Goal: Information Seeking & Learning: Check status

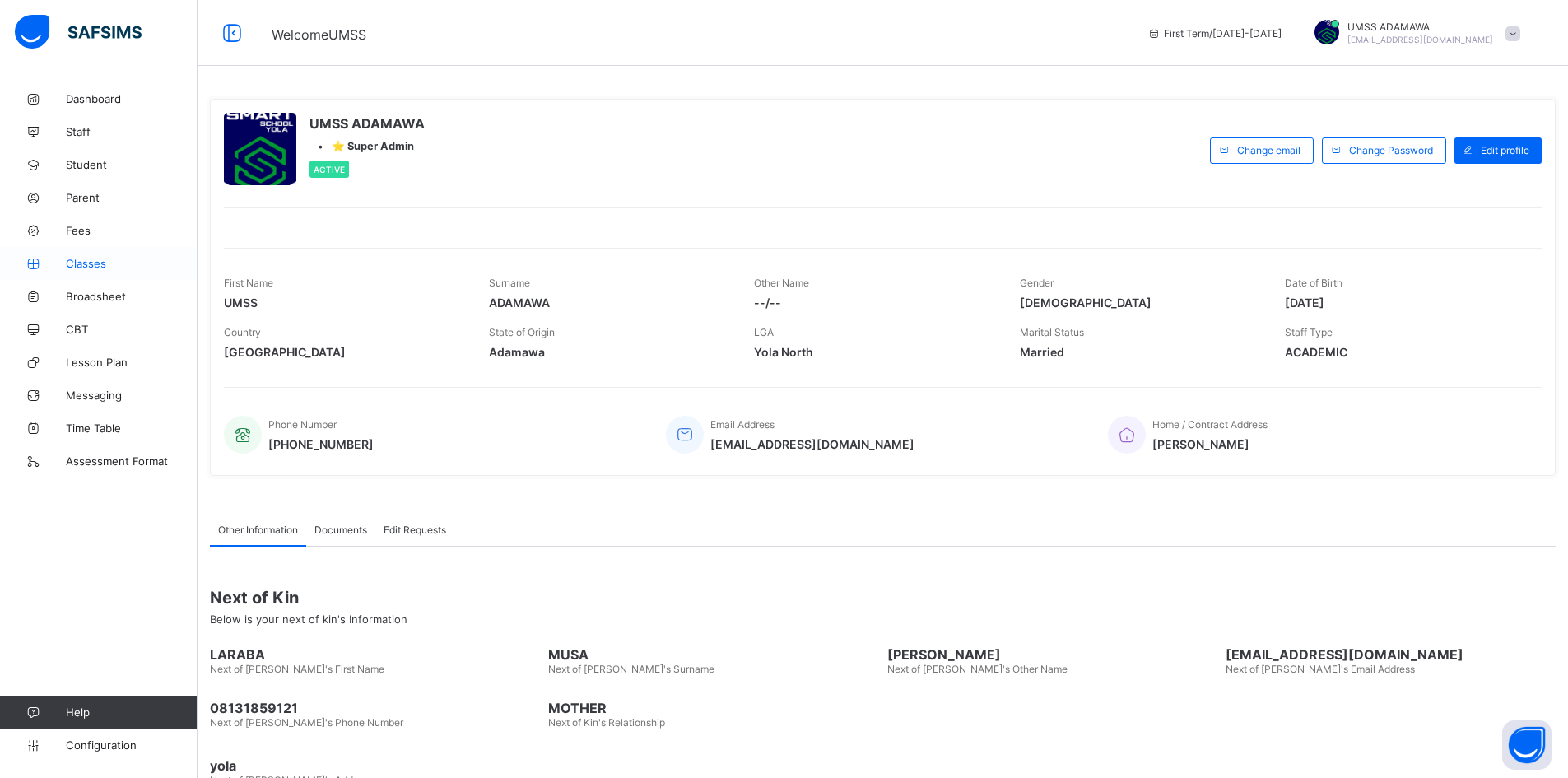
click at [78, 261] on span "Classes" at bounding box center [131, 264] width 132 height 13
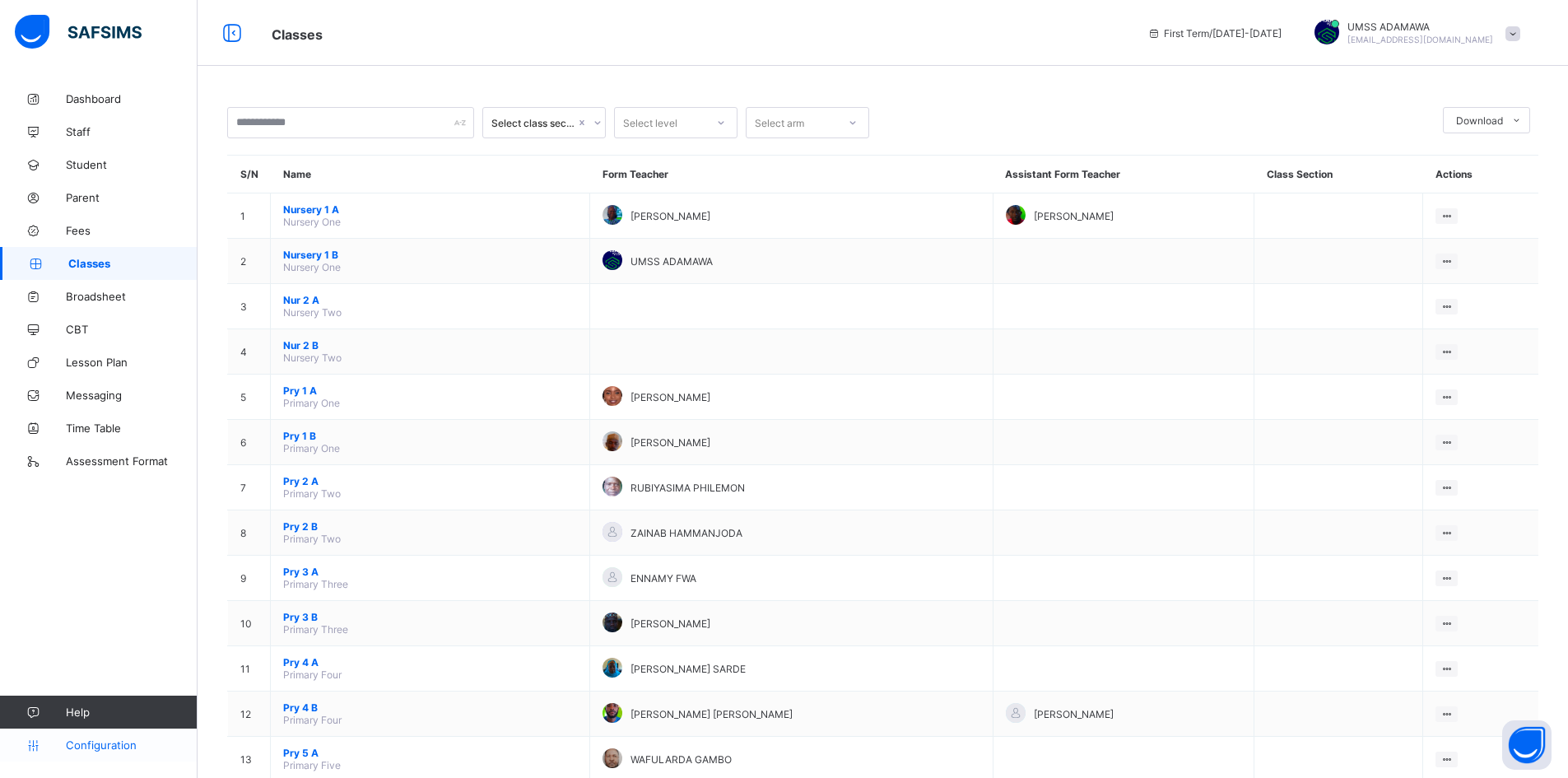
click at [112, 749] on span "Configuration" at bounding box center [131, 745] width 131 height 13
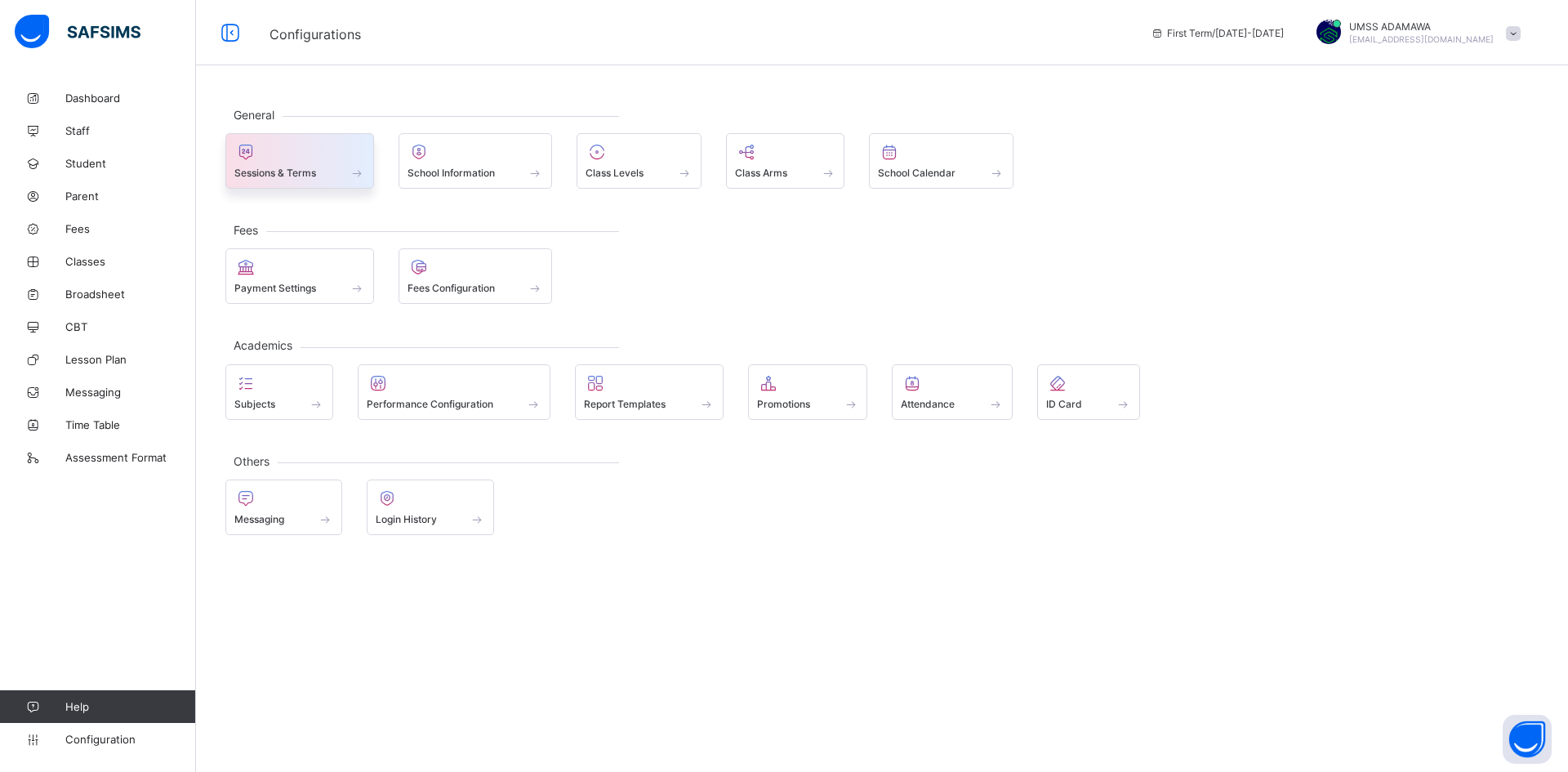
click at [290, 161] on div at bounding box center [299, 152] width 131 height 20
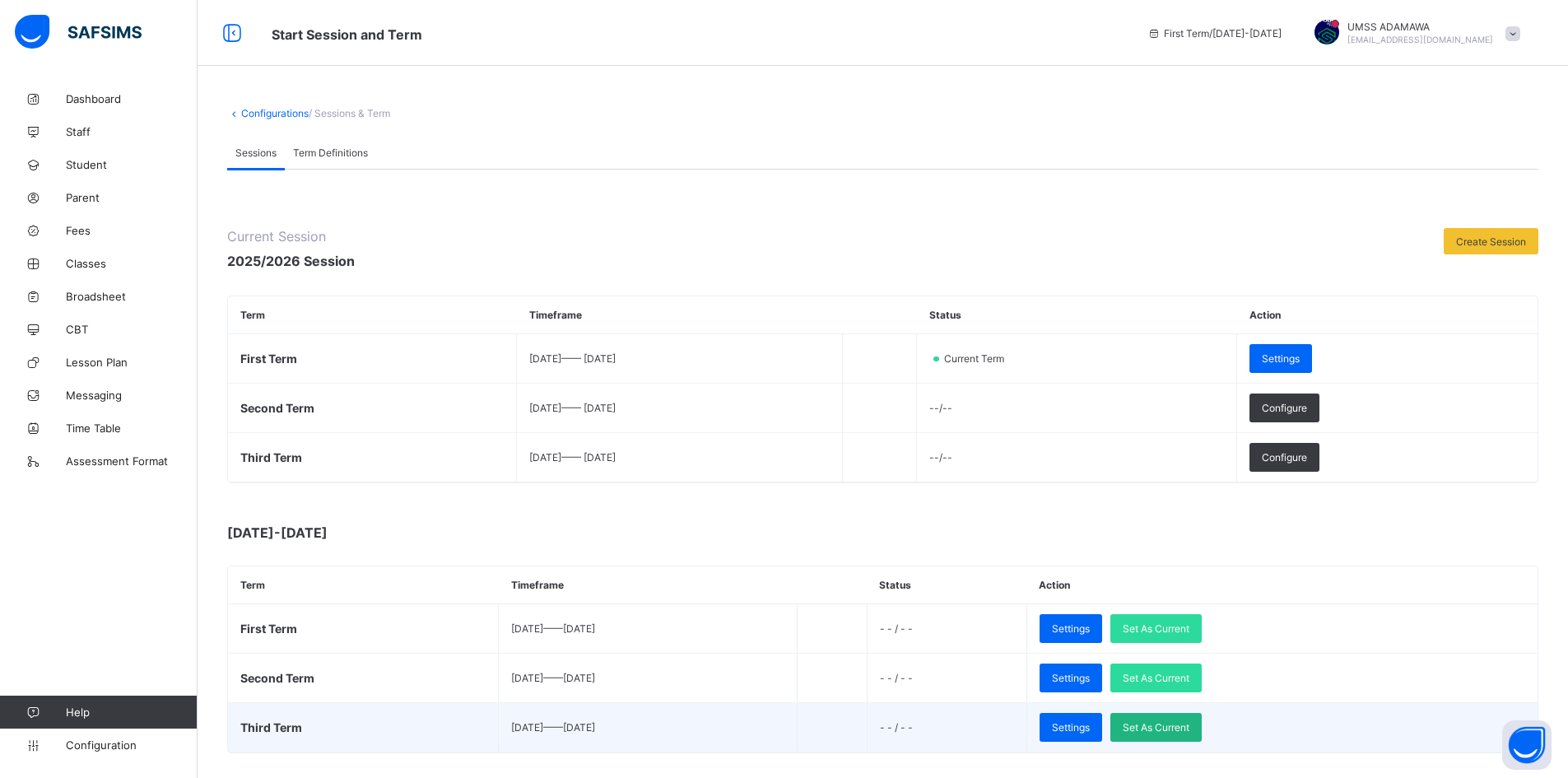
click at [1190, 730] on span "Set As Current" at bounding box center [1155, 727] width 66 height 13
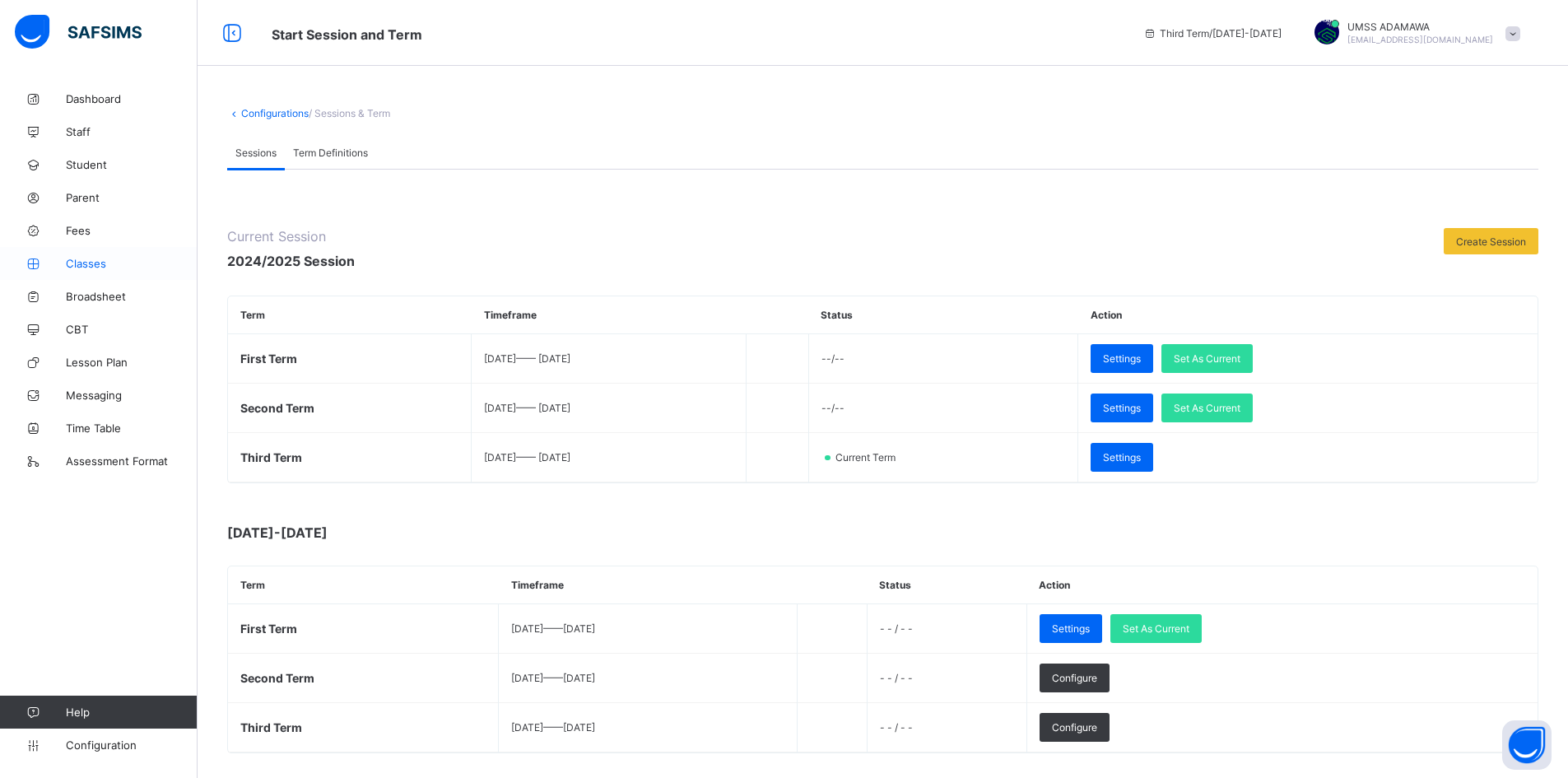
click at [111, 266] on span "Classes" at bounding box center [131, 264] width 132 height 13
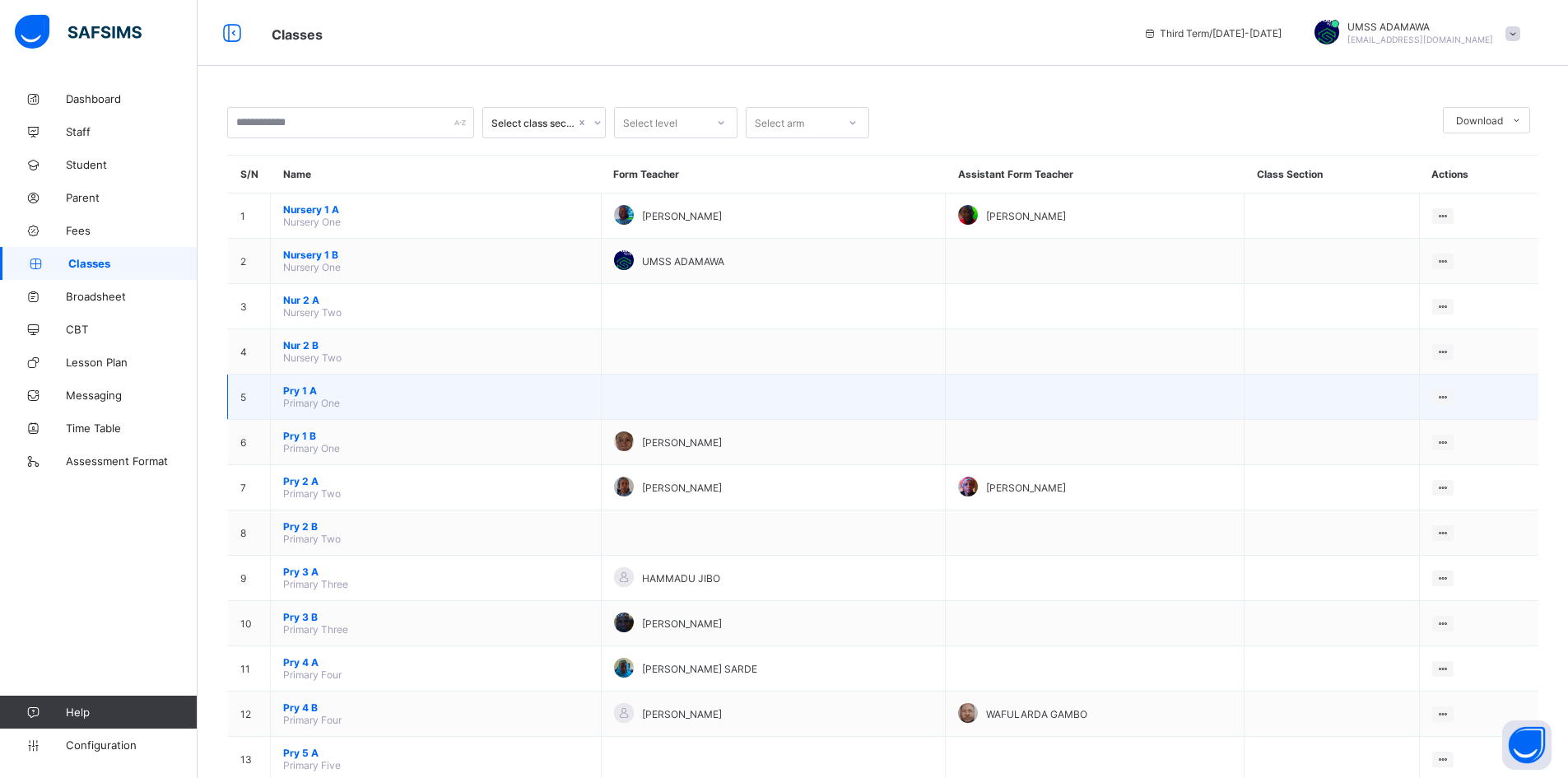
click at [316, 394] on span "Pry 1 A" at bounding box center [435, 390] width 305 height 13
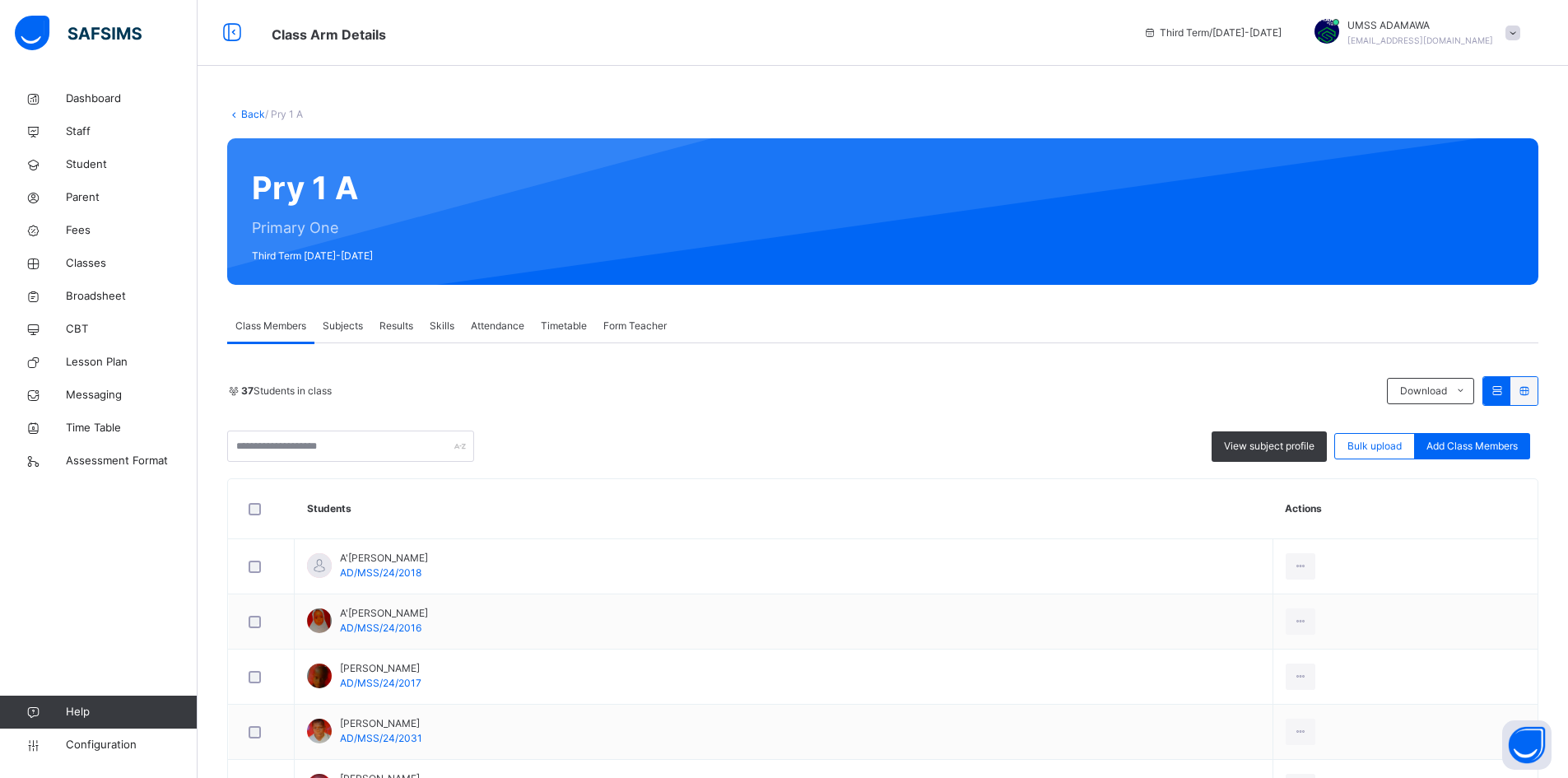
click at [404, 322] on span "Results" at bounding box center [396, 325] width 34 height 14
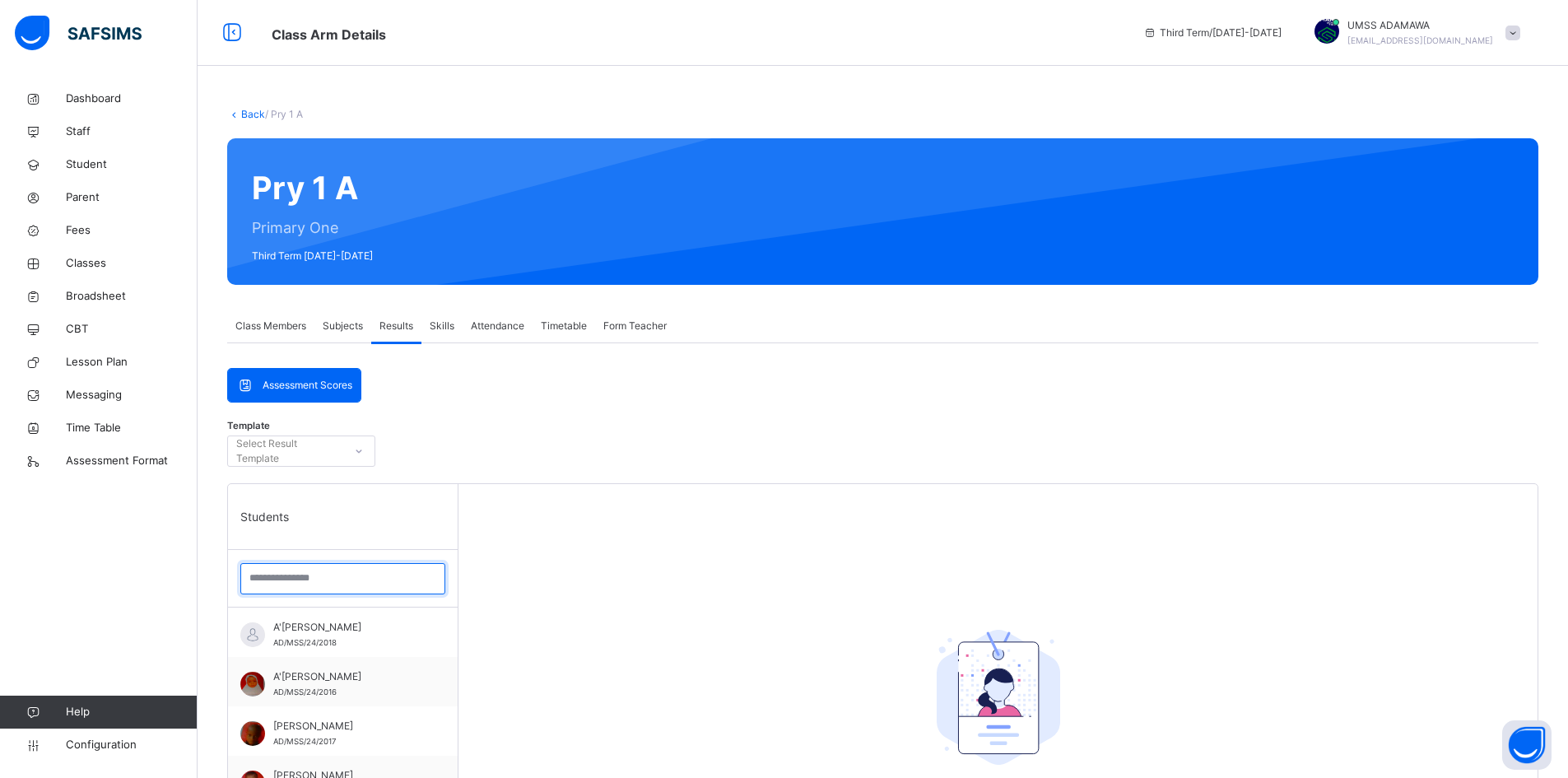
click at [386, 577] on input "search" at bounding box center [343, 579] width 205 height 31
drag, startPoint x: 264, startPoint y: 112, endPoint x: 264, endPoint y: 130, distance: 18.0
click at [264, 122] on div "Back / Pry 1 A Pry 1 A Primary One Third Term 2024-2025 Class Members Subjects …" at bounding box center [883, 697] width 1371 height 1230
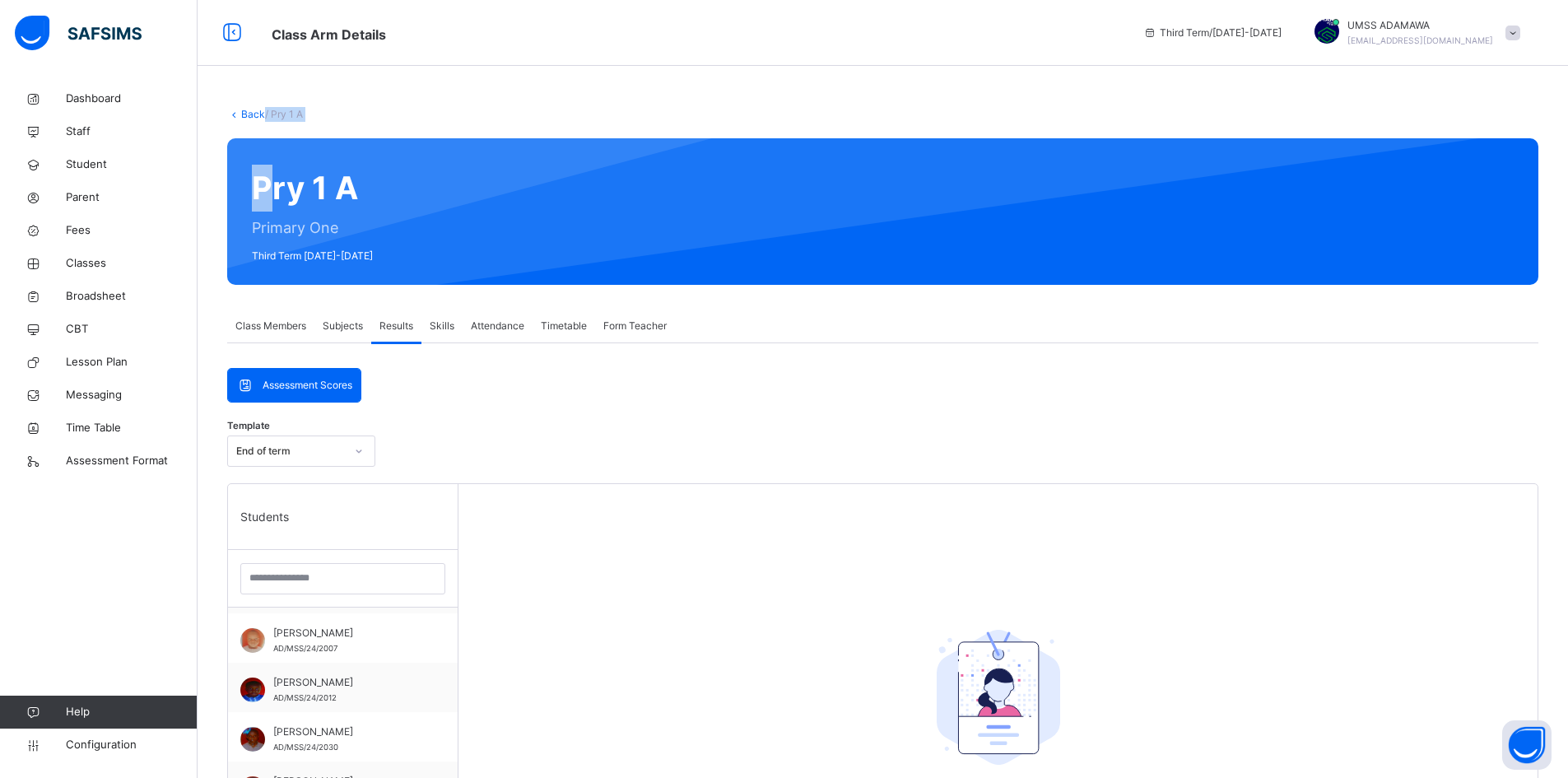
click at [248, 118] on link "Back" at bounding box center [253, 114] width 24 height 13
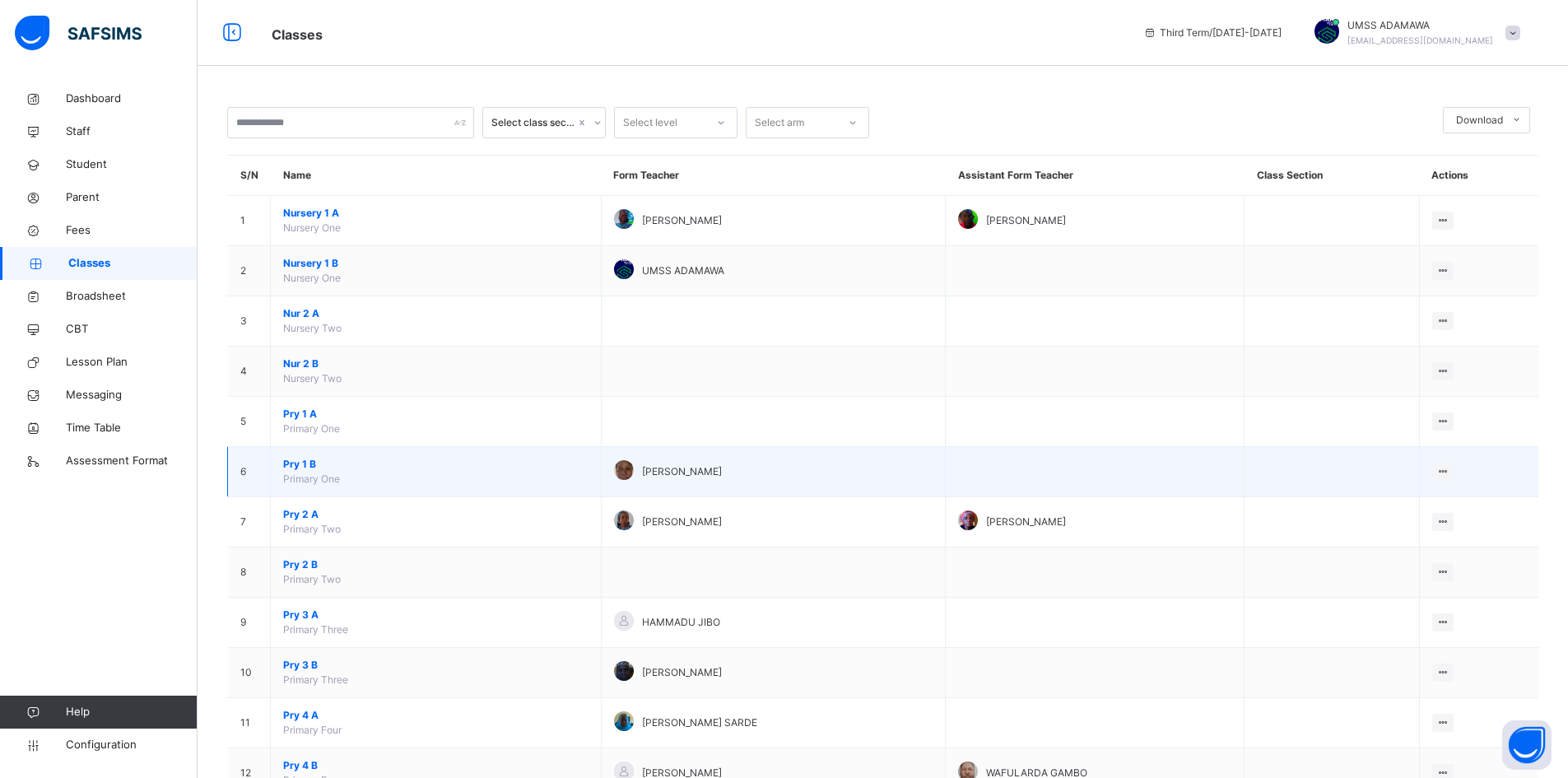
click at [308, 458] on span "Pry 1 B" at bounding box center [435, 464] width 305 height 14
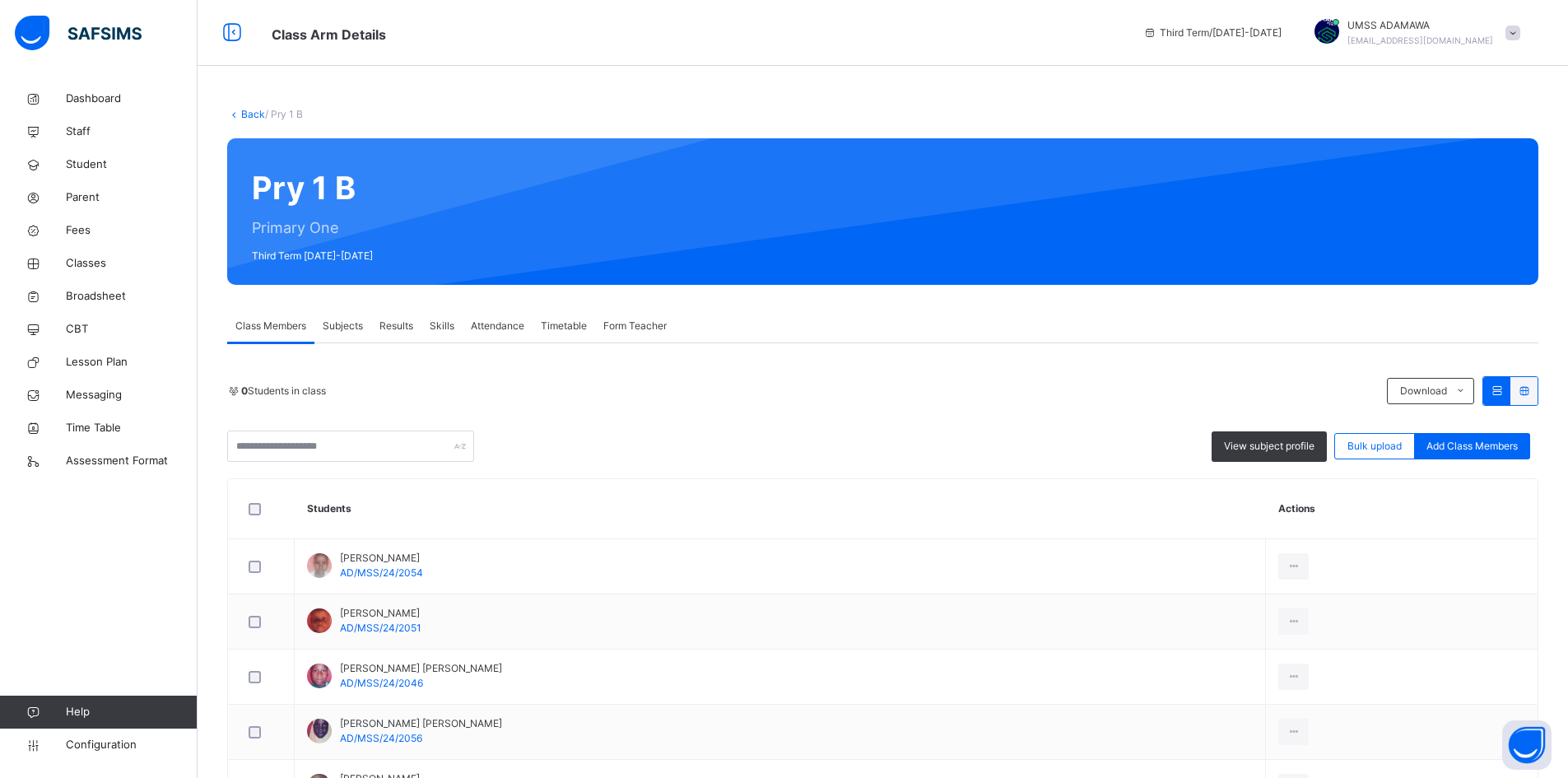
click at [400, 324] on span "Results" at bounding box center [396, 325] width 34 height 14
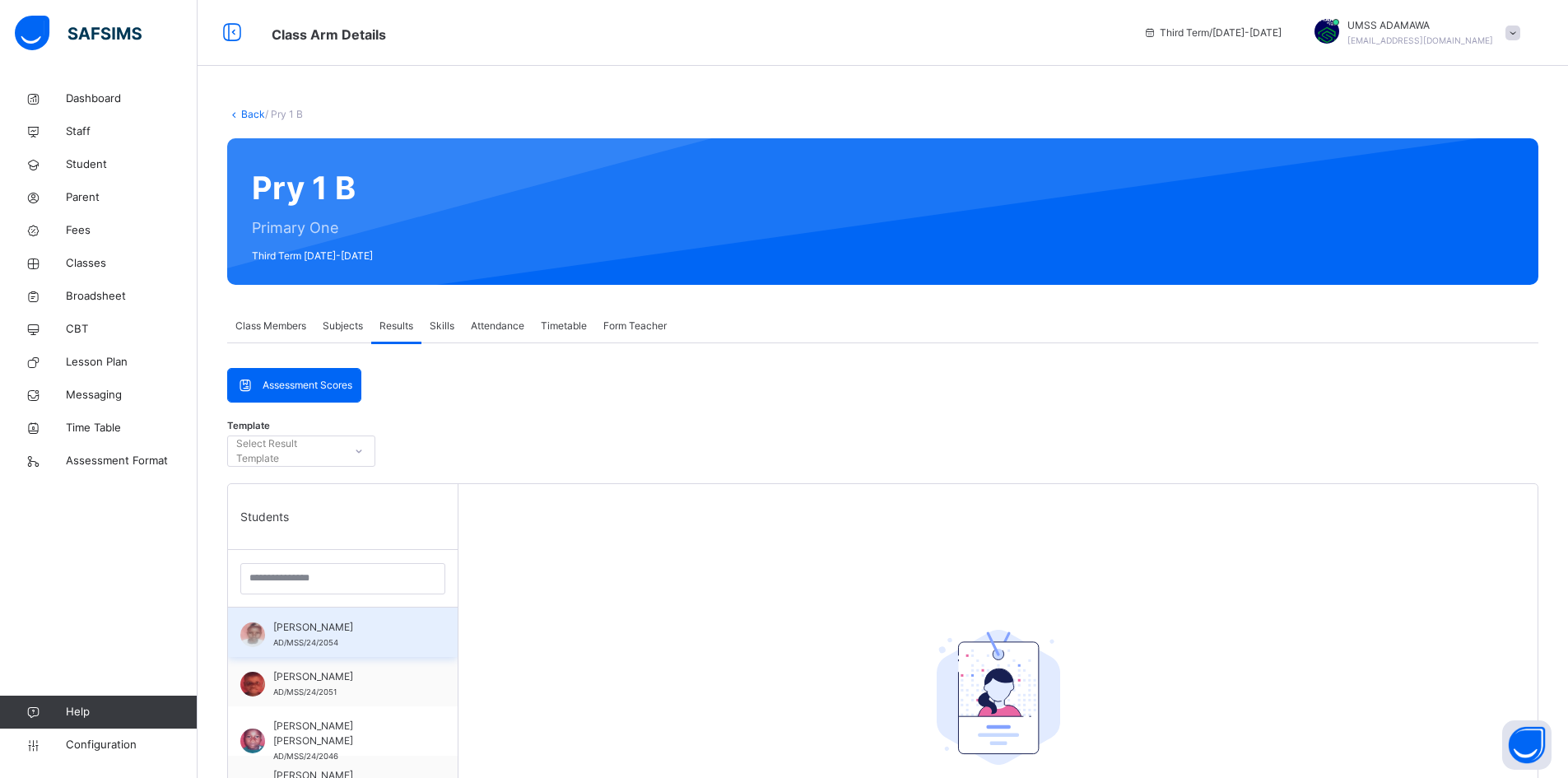
scroll to position [83, 0]
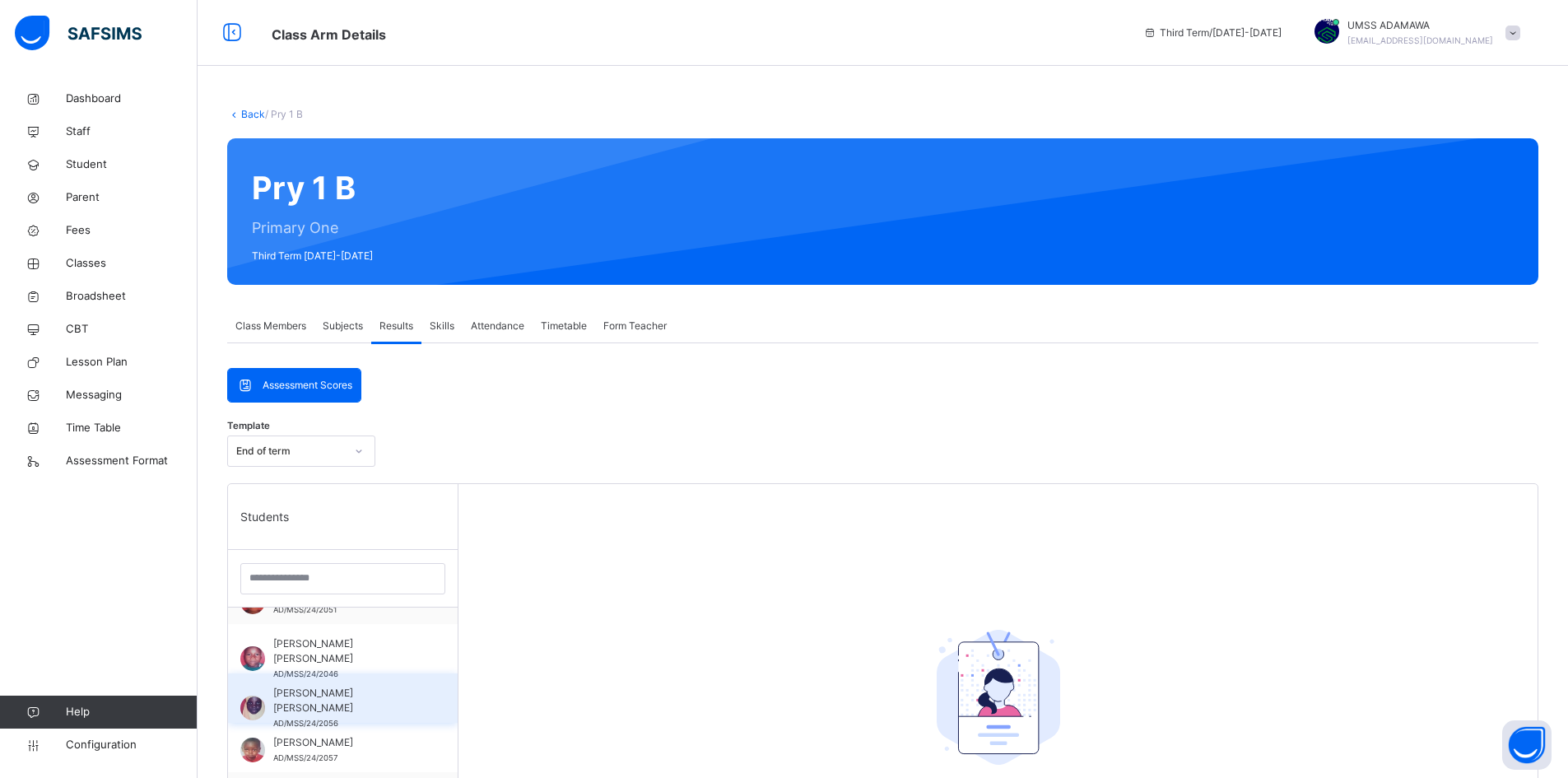
click at [322, 685] on div "AISHA MOHAMMED ABDULLAHI AD/MSS/24/2056" at bounding box center [343, 697] width 230 height 49
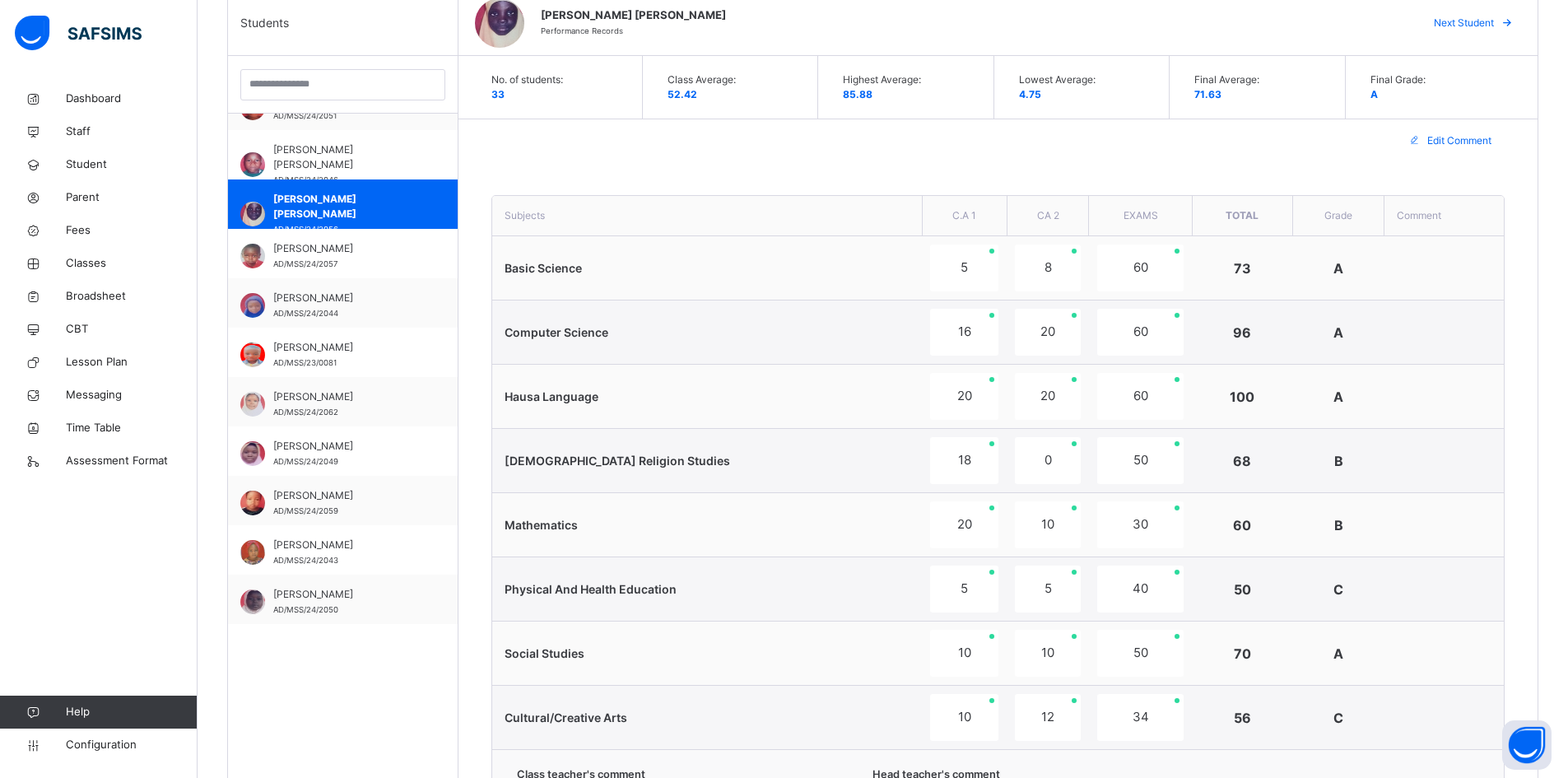
scroll to position [816, 0]
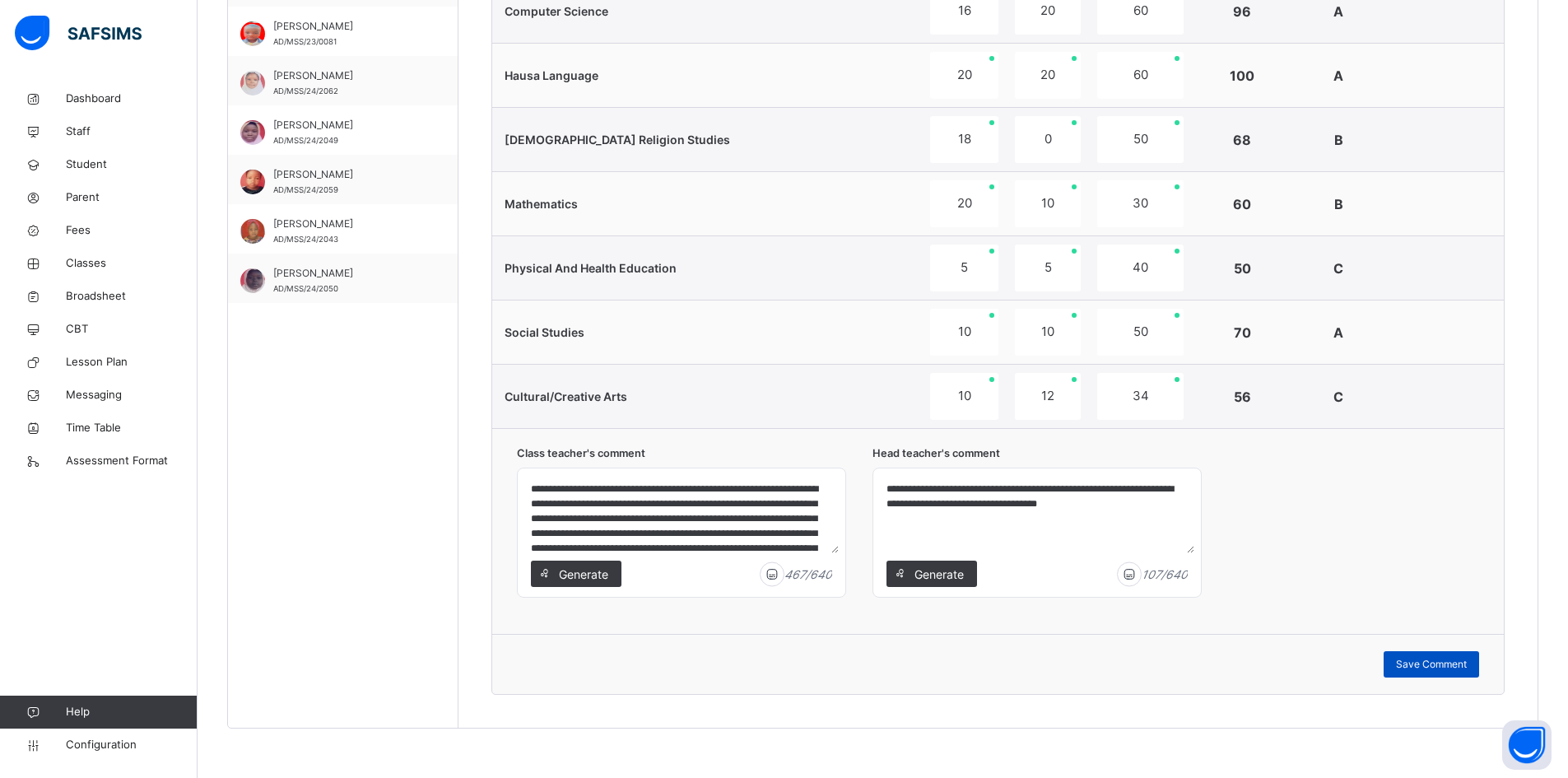
click at [1452, 662] on span "Save Comment" at bounding box center [1431, 663] width 71 height 14
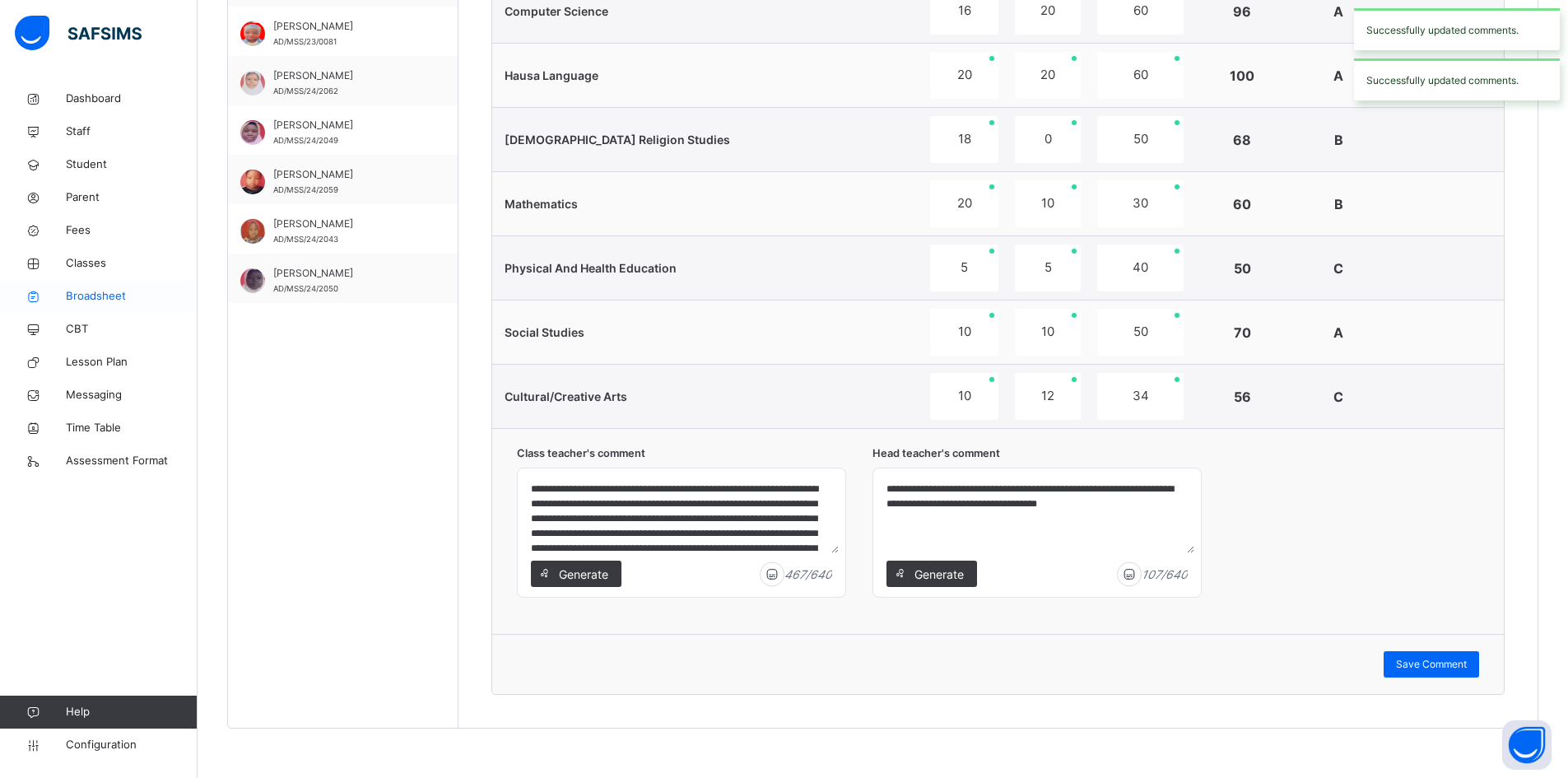
click at [115, 288] on span "Broadsheet" at bounding box center [131, 296] width 132 height 16
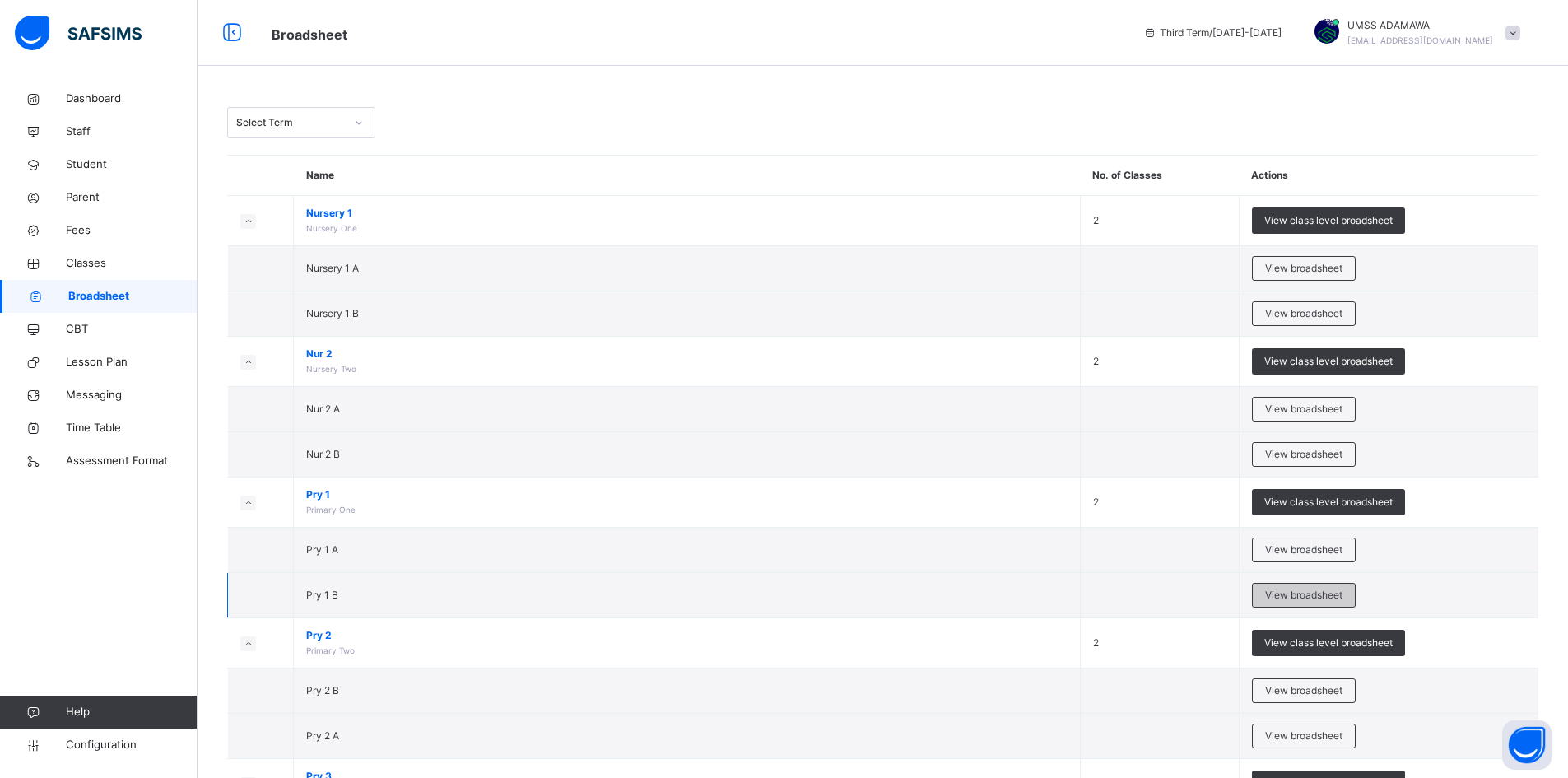
click at [1280, 591] on span "View broadsheet" at bounding box center [1303, 595] width 77 height 14
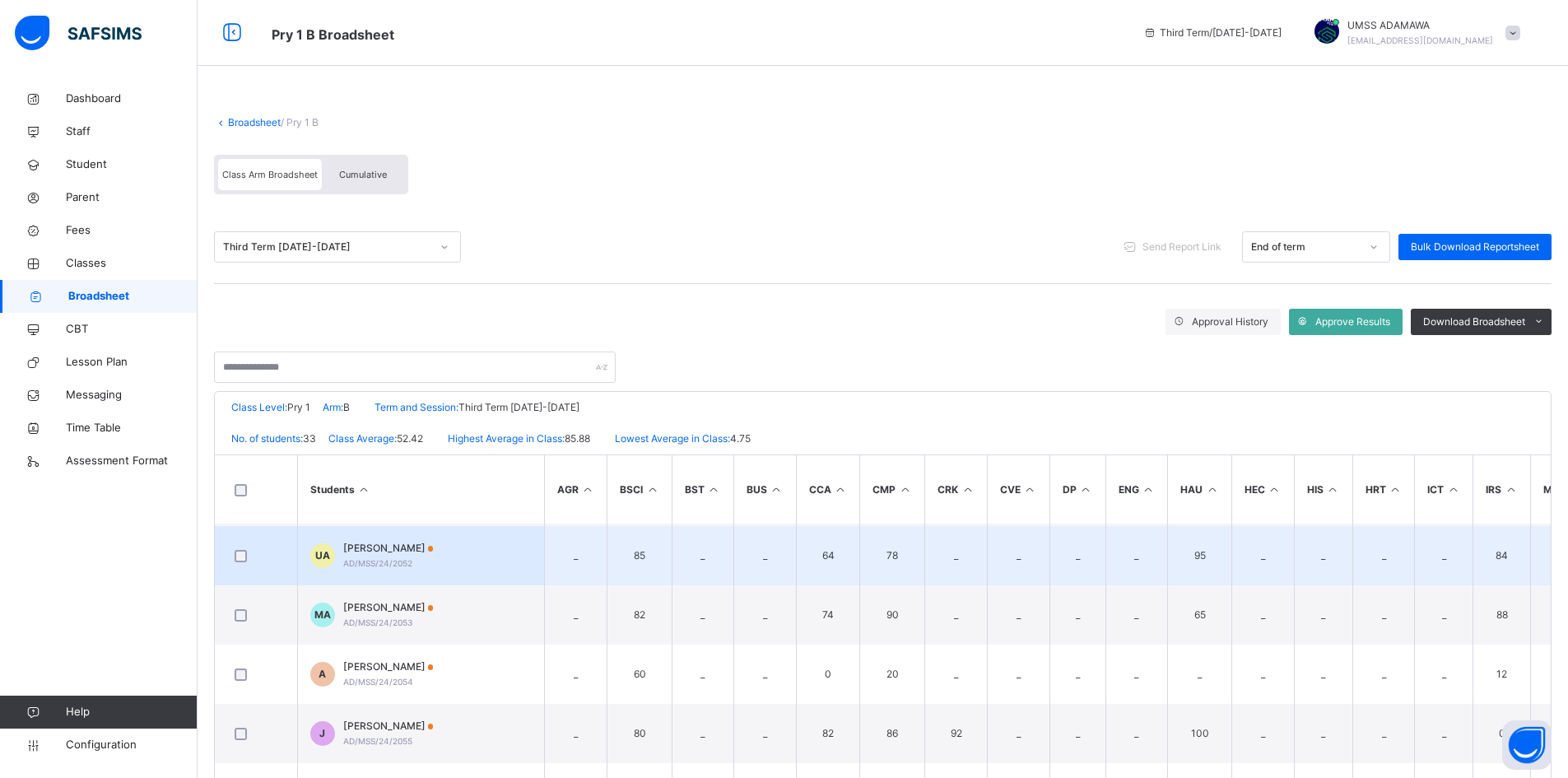
scroll to position [906, 0]
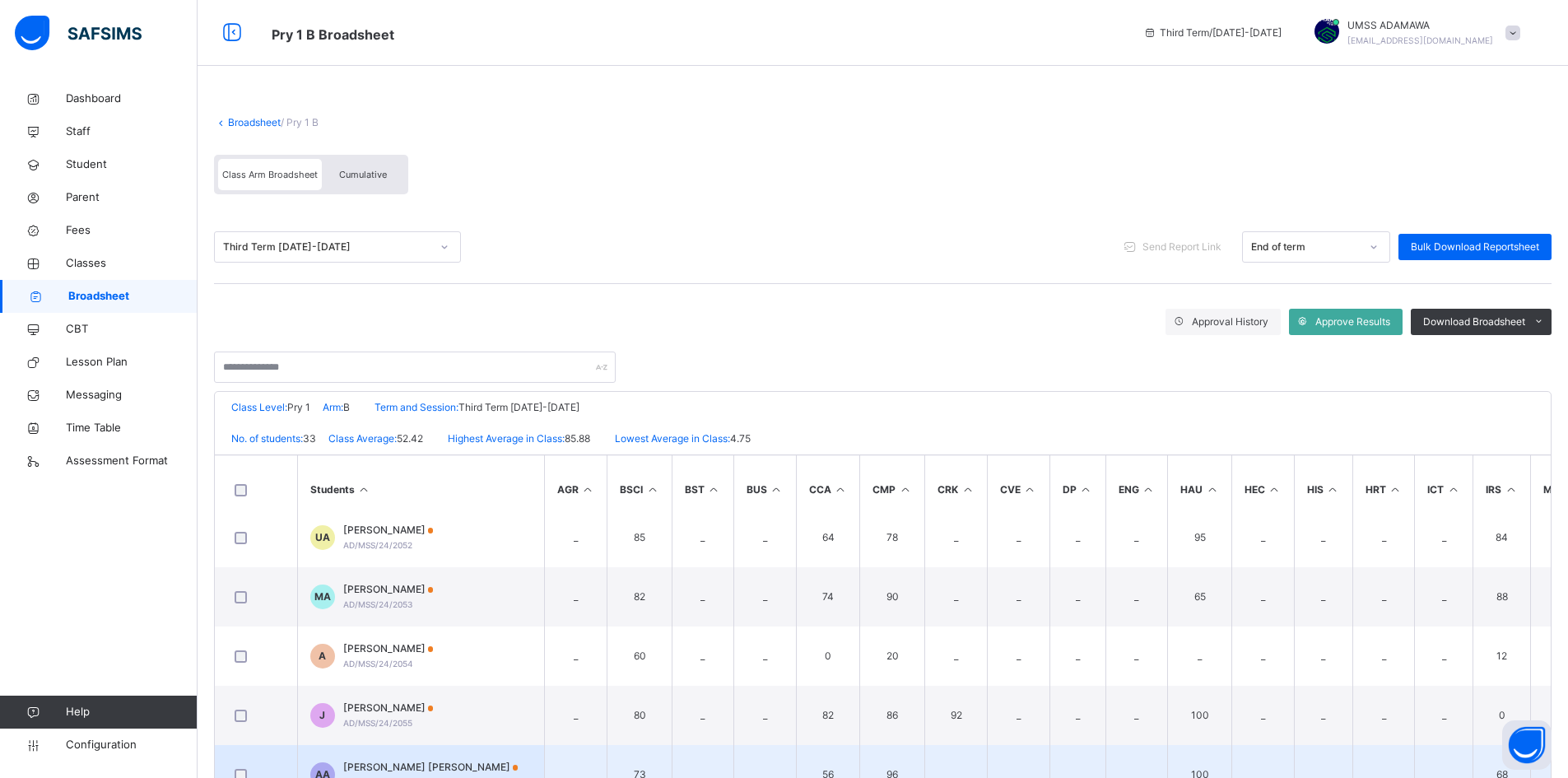
click at [446, 756] on td "AA AISHA MOHAMMED ABDULLAHI AD/MSS/24/2056" at bounding box center [421, 775] width 247 height 60
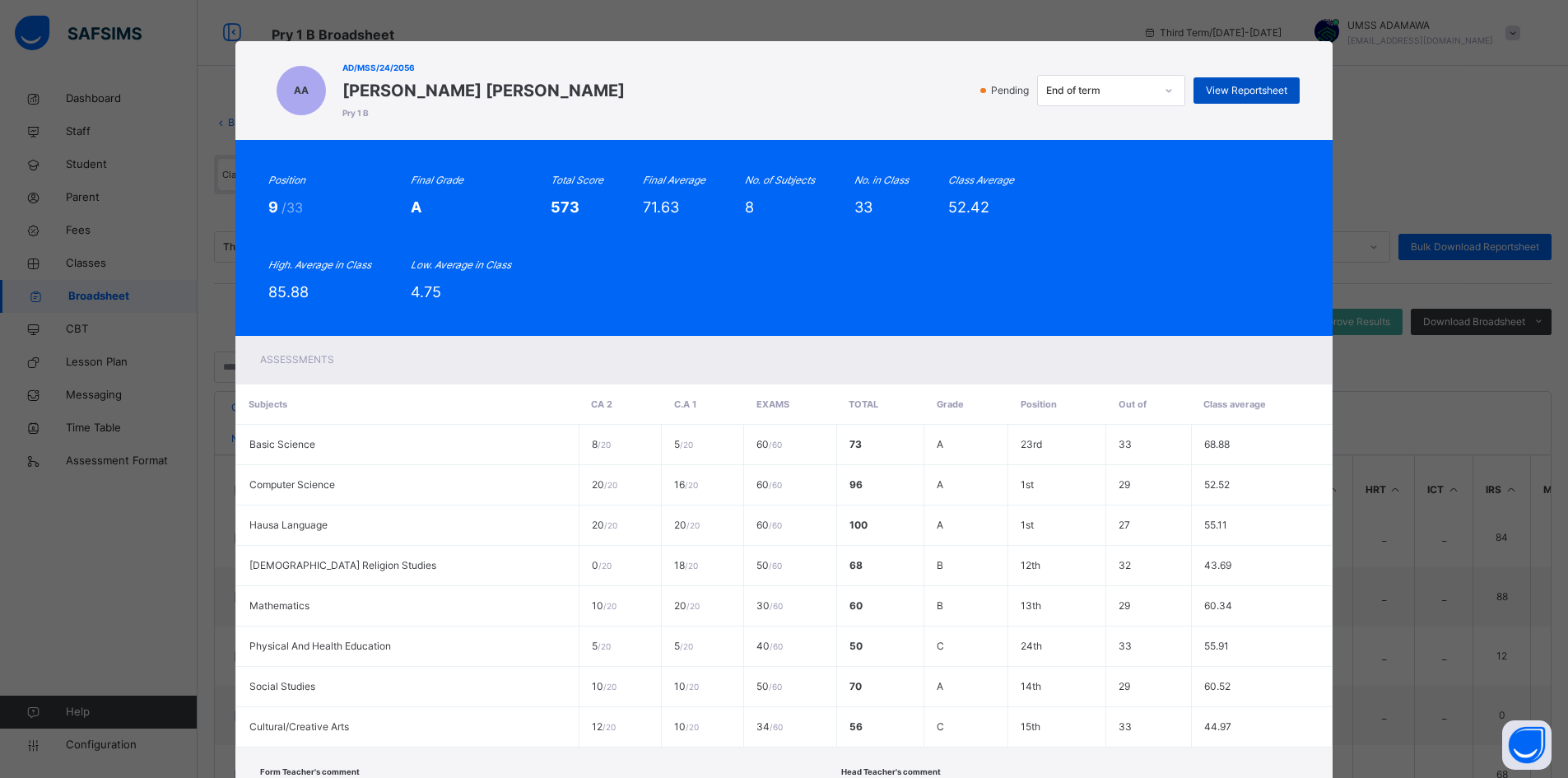
click at [1272, 86] on span "View Reportsheet" at bounding box center [1247, 90] width 82 height 14
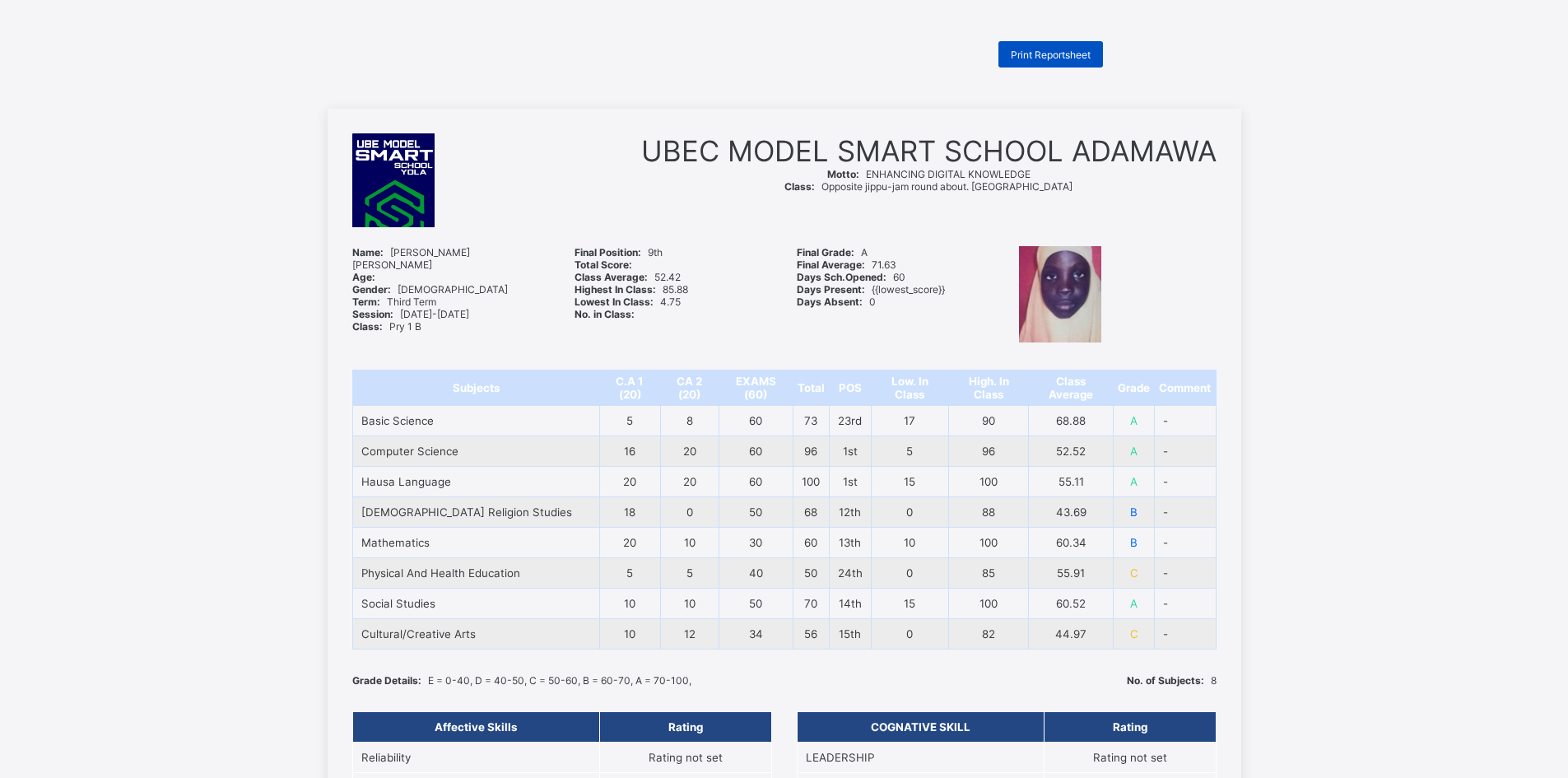
click at [1062, 51] on span "Print Reportsheet" at bounding box center [1050, 54] width 80 height 13
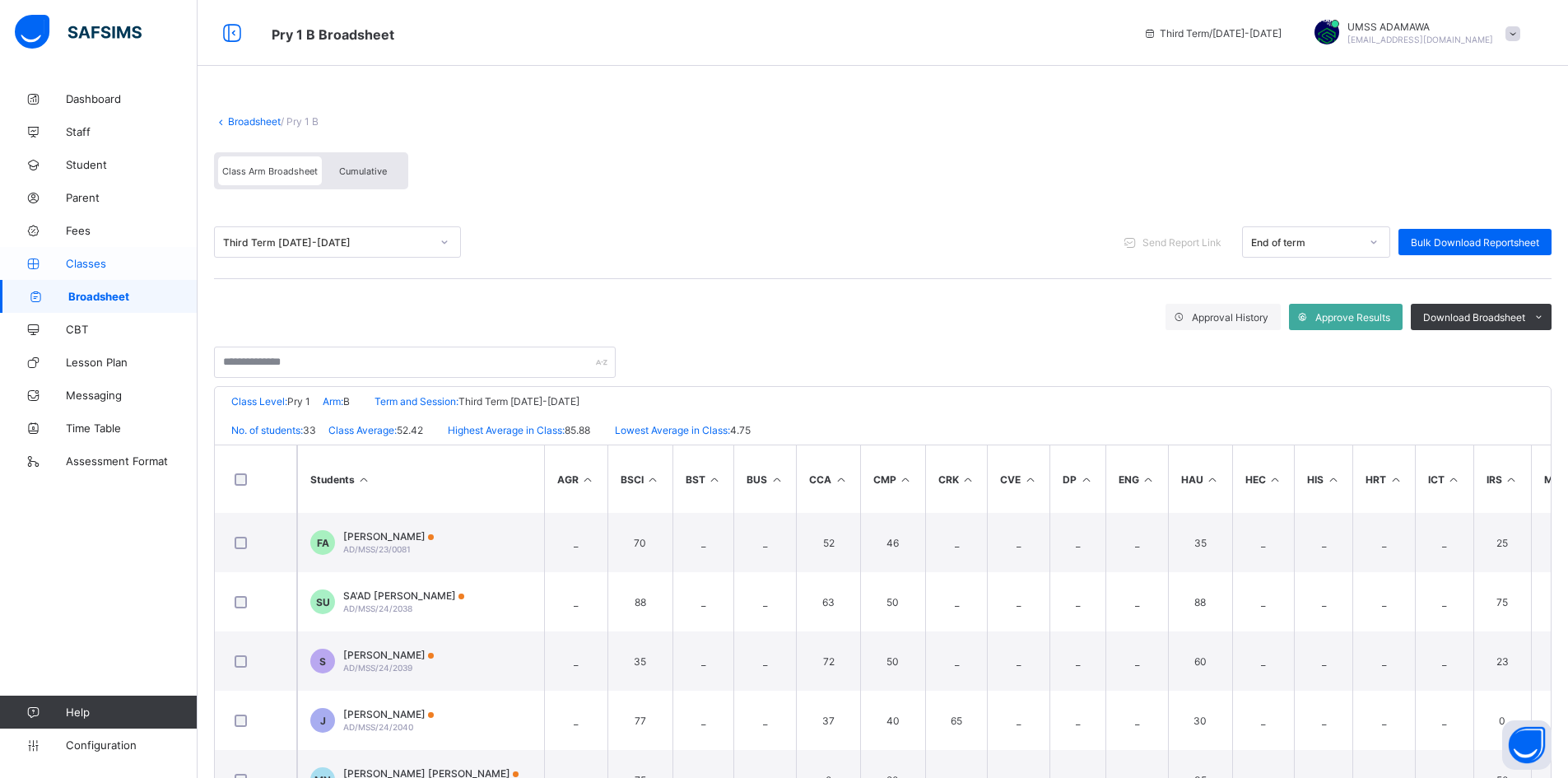
click at [76, 264] on span "Classes" at bounding box center [131, 264] width 132 height 13
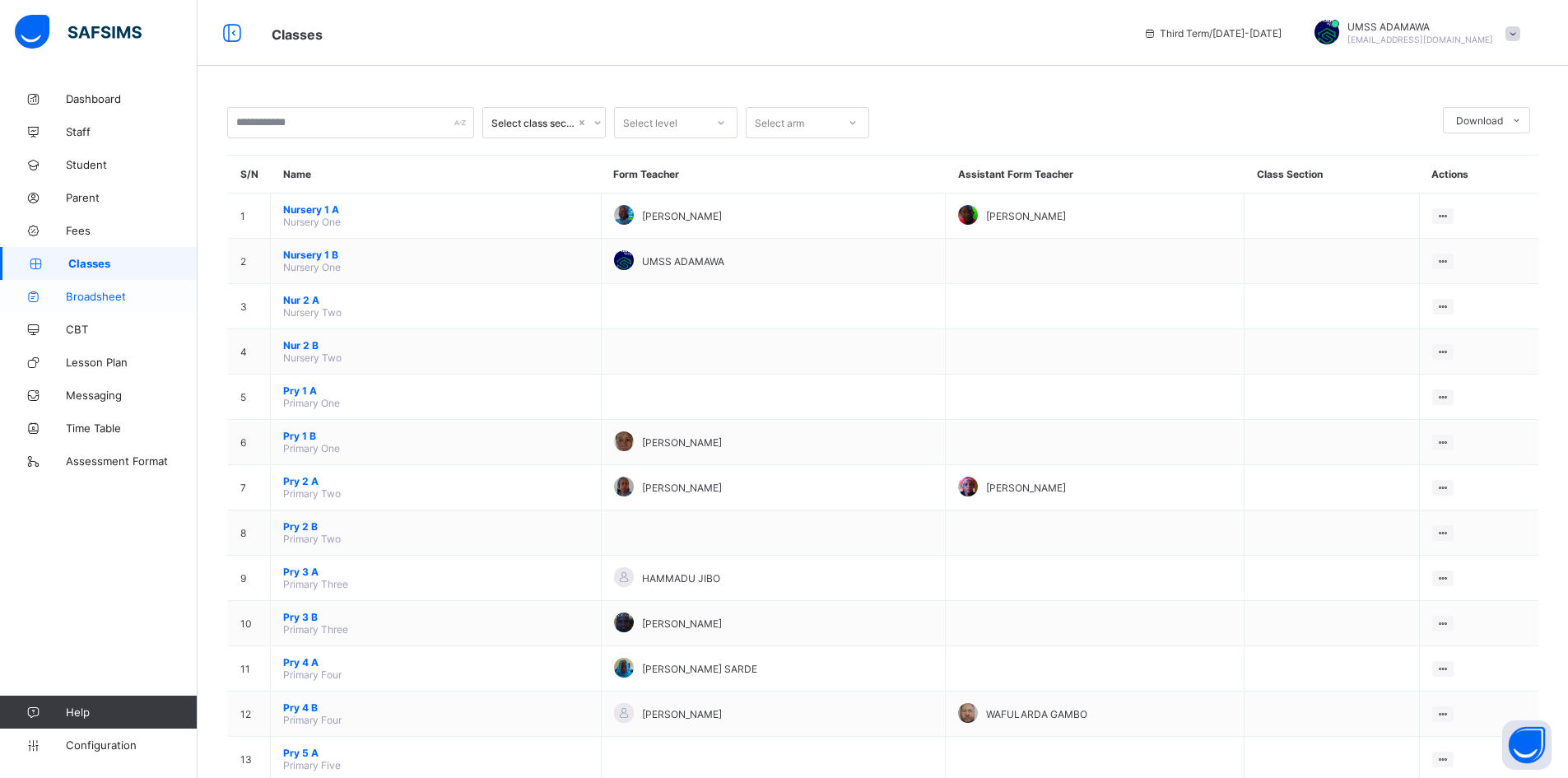
click at [105, 290] on span "Broadsheet" at bounding box center [131, 297] width 132 height 13
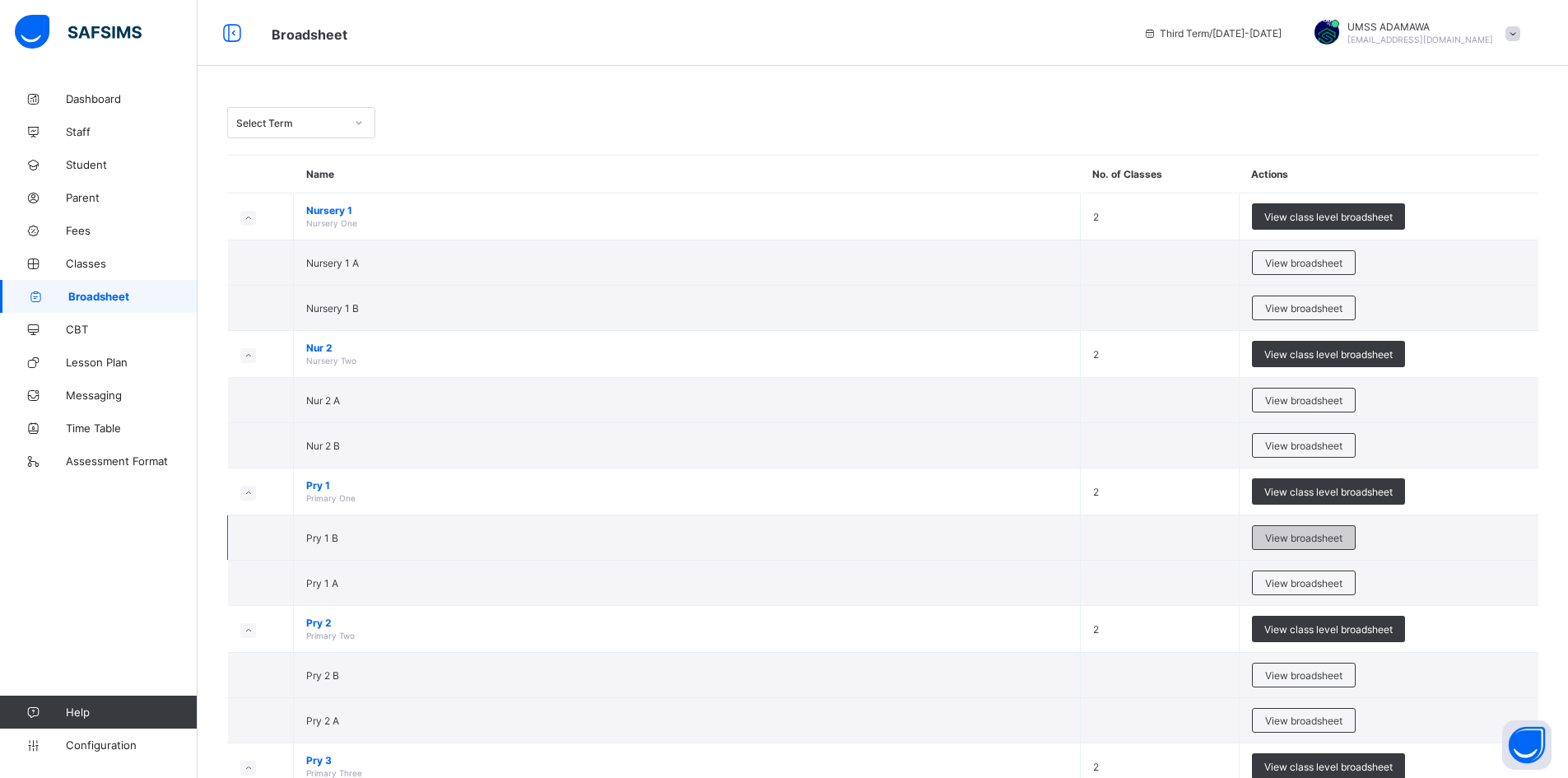
click at [1296, 536] on span "View broadsheet" at bounding box center [1303, 537] width 77 height 13
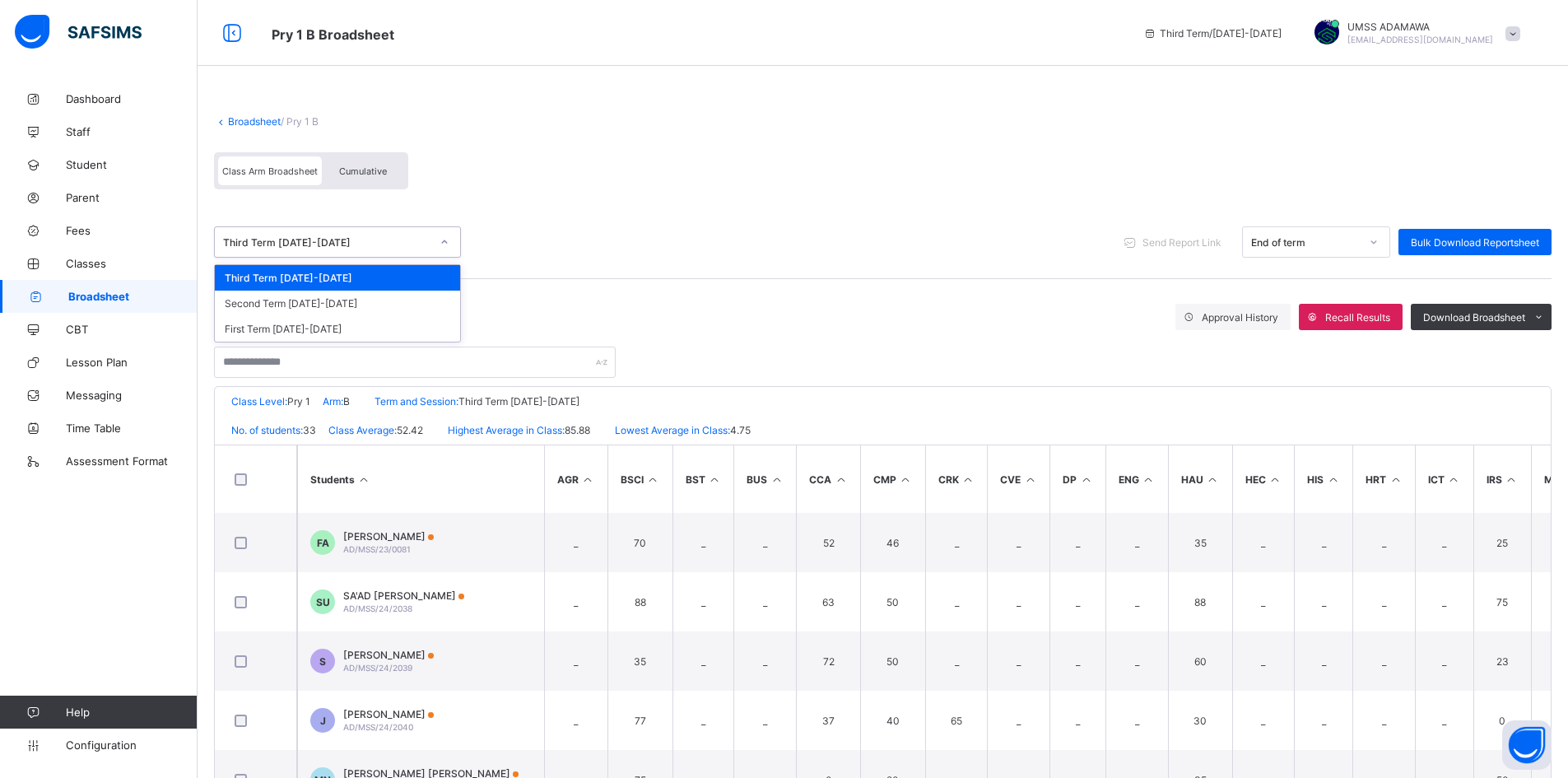
click at [395, 240] on div "Third Term [DATE]-[DATE]" at bounding box center [326, 242] width 207 height 13
click at [349, 298] on div "Second Term 2024-2025" at bounding box center [337, 303] width 245 height 26
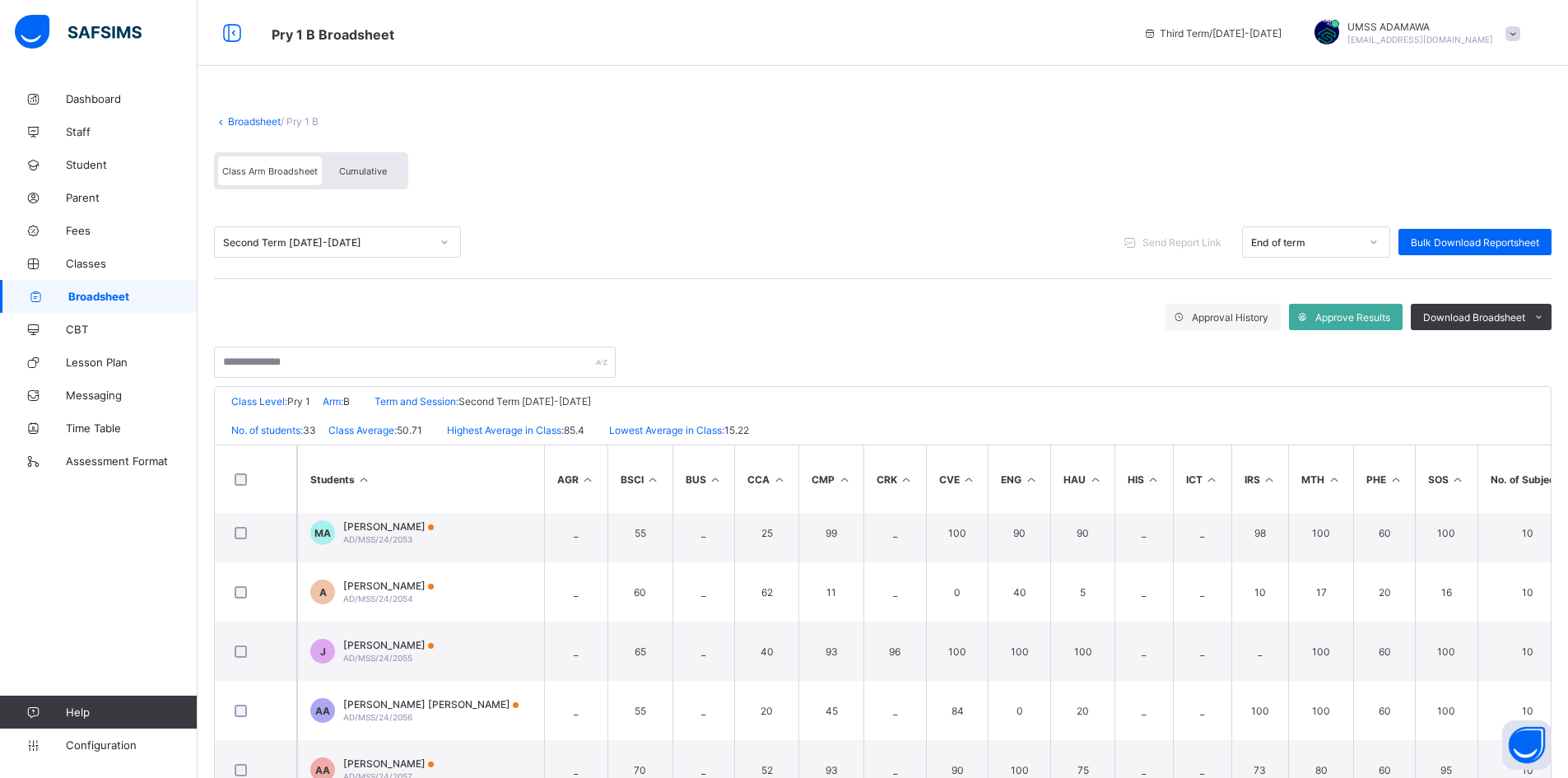
scroll to position [988, 0]
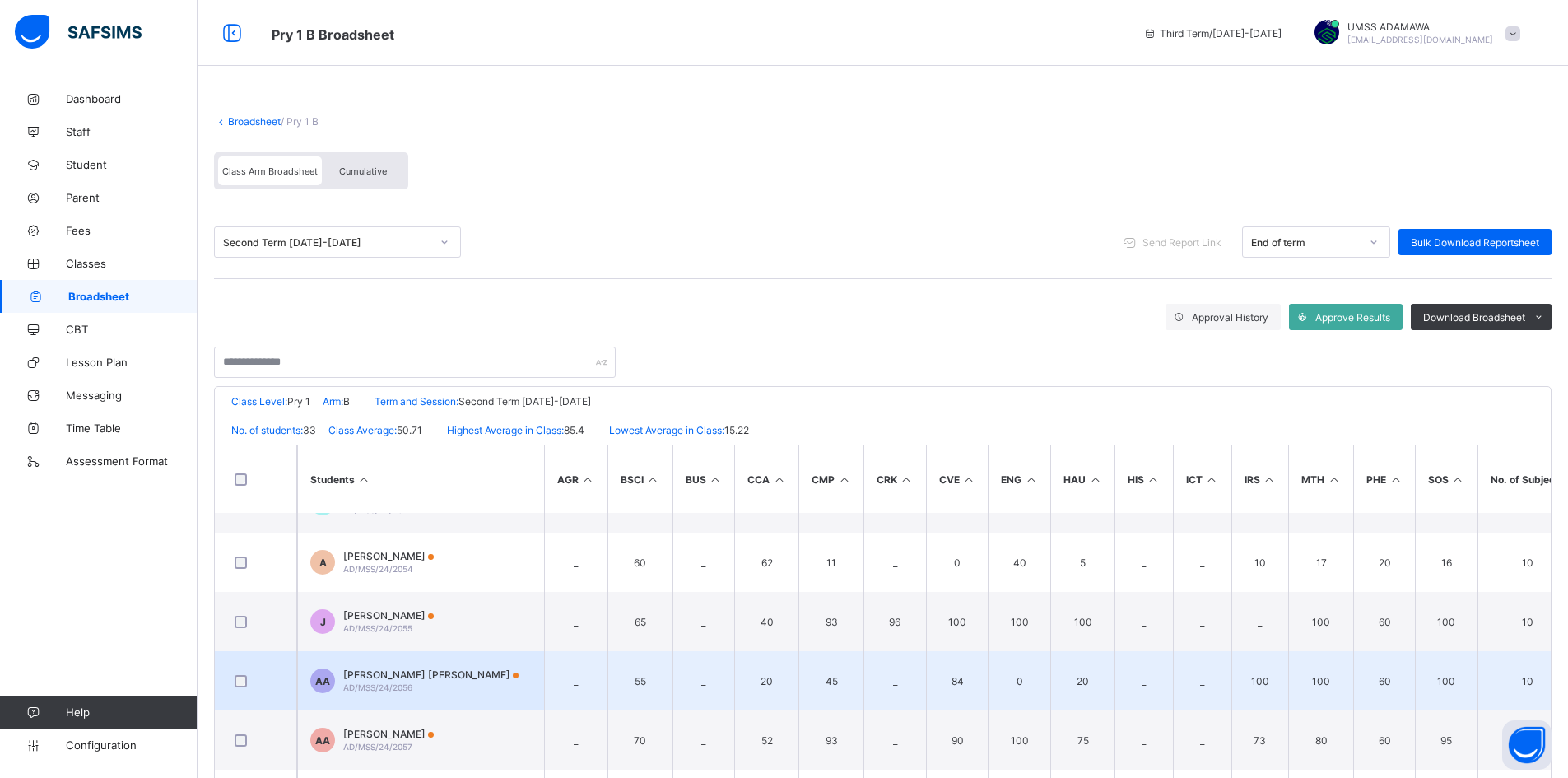
click at [456, 664] on td "AA AISHA MOHAMMED ABDULLAHI AD/MSS/24/2056" at bounding box center [421, 681] width 247 height 60
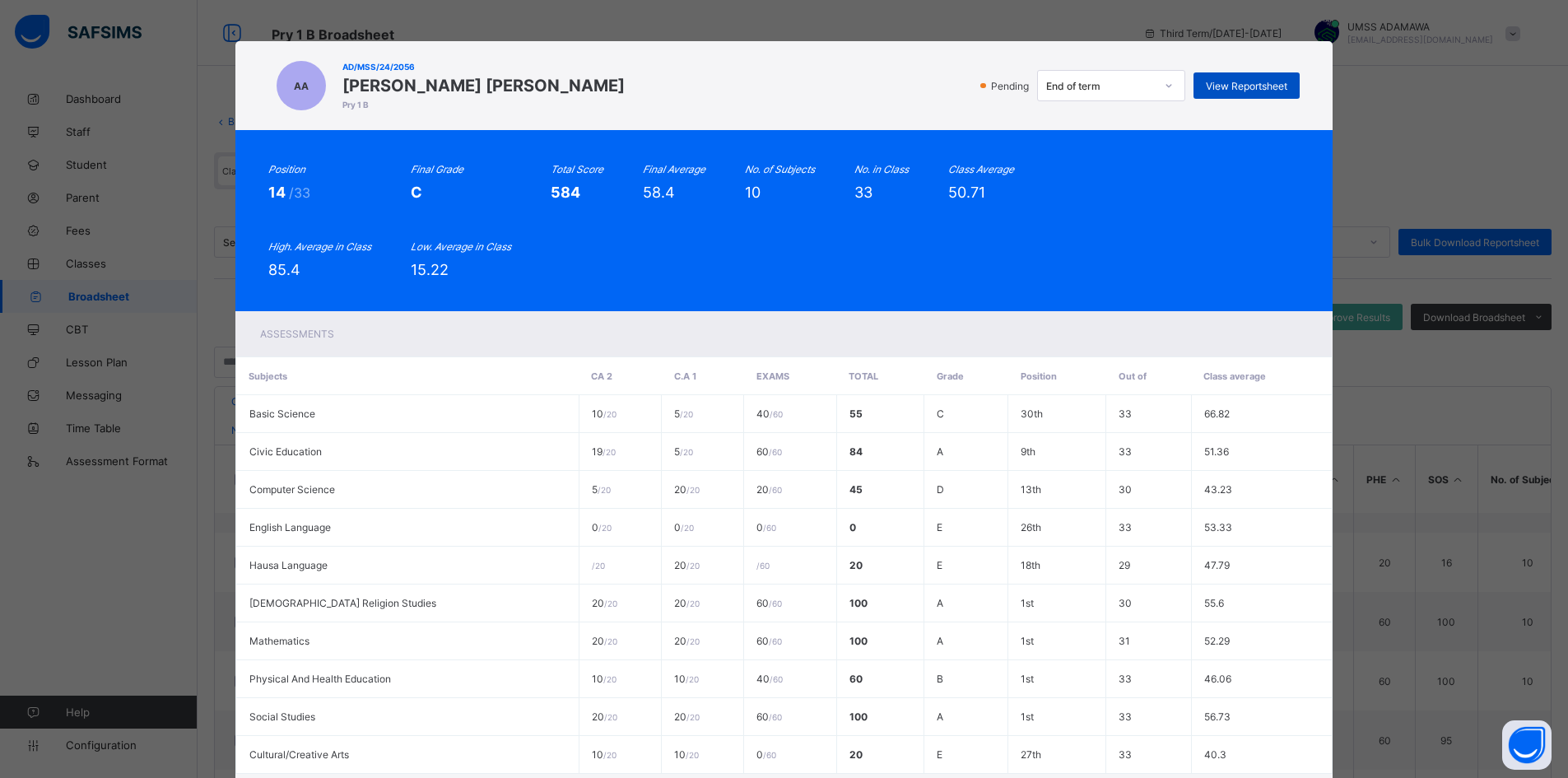
click at [1252, 89] on span "View Reportsheet" at bounding box center [1247, 86] width 82 height 13
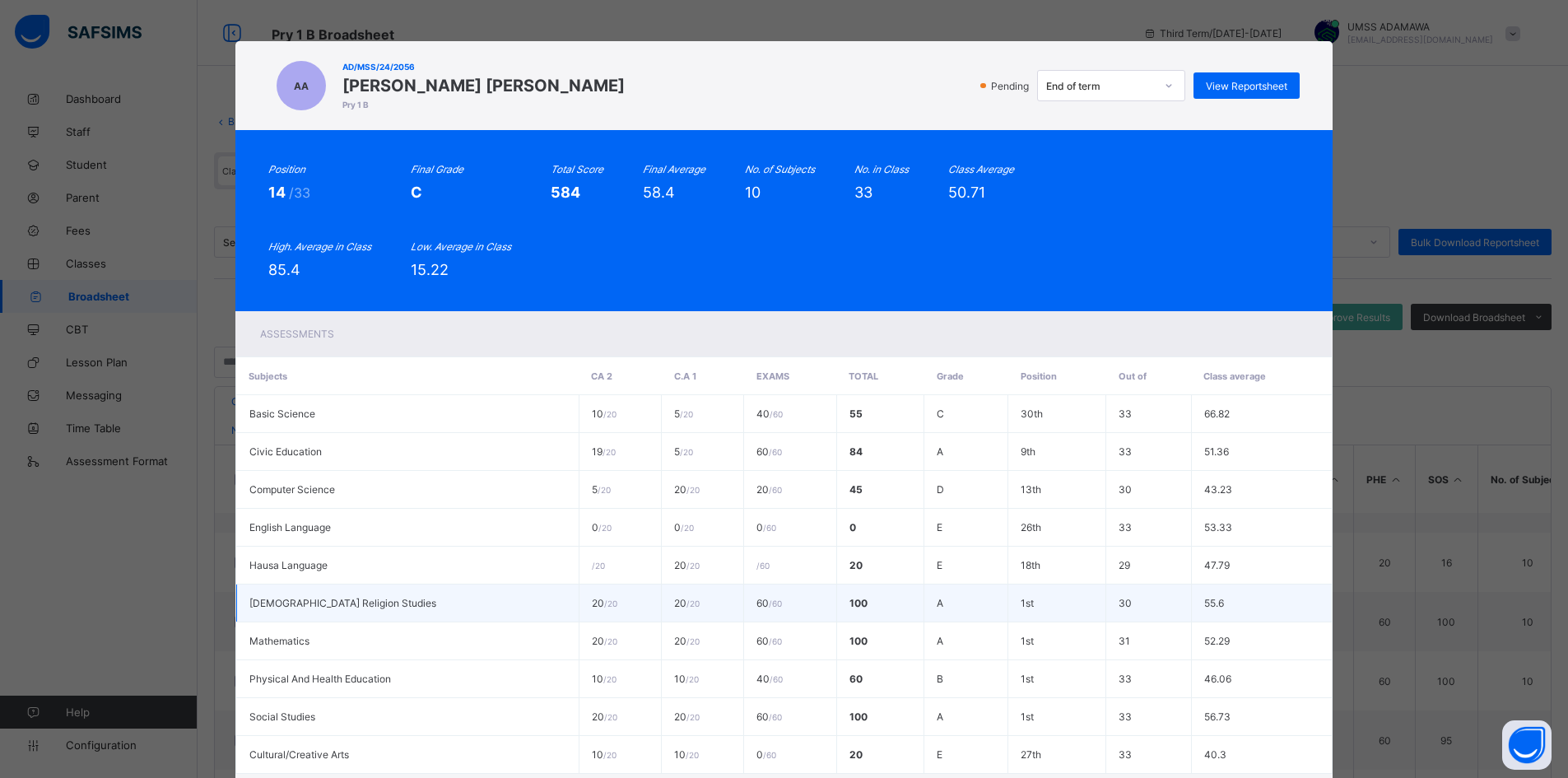
scroll to position [156, 0]
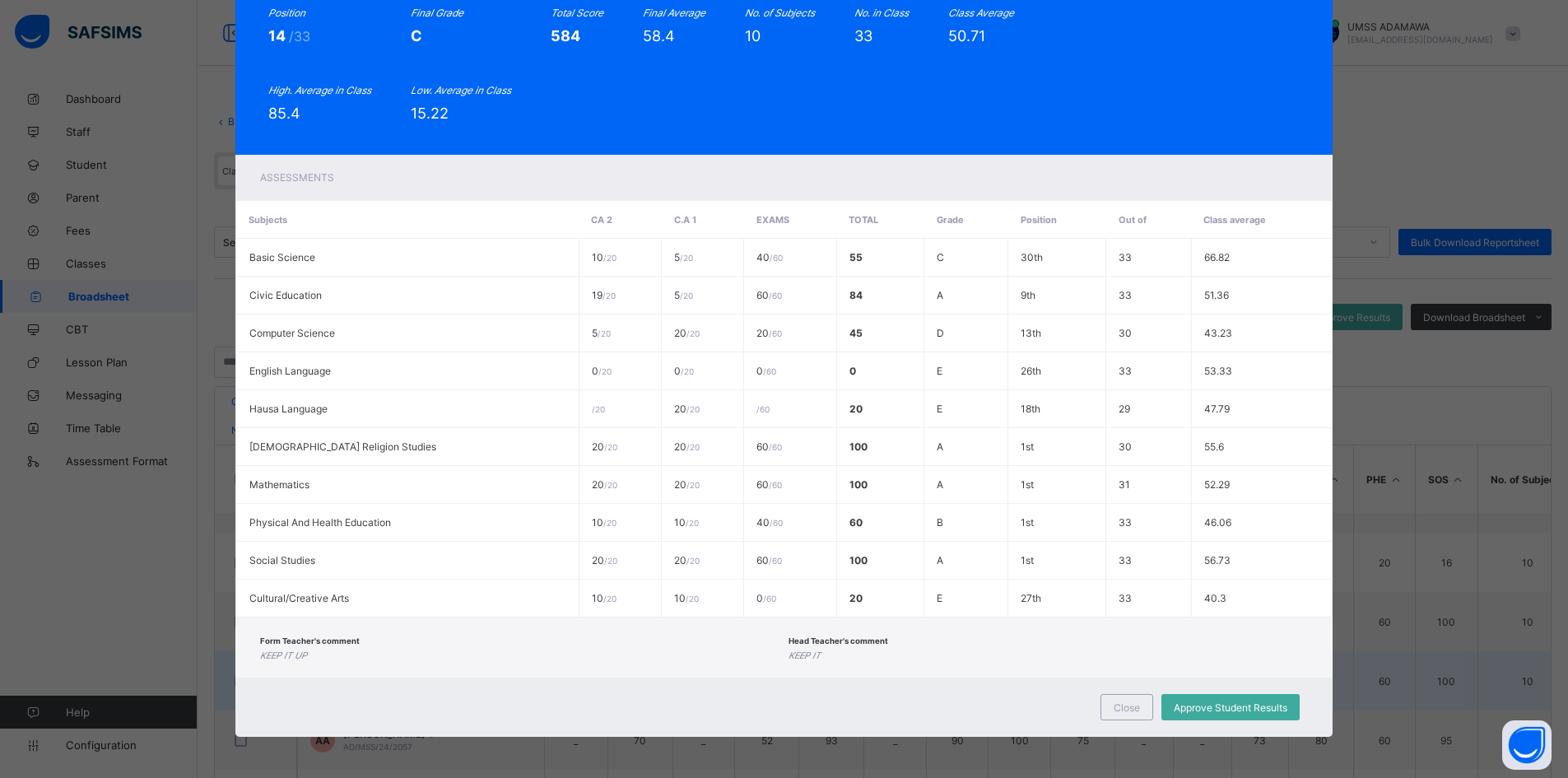
click at [1133, 710] on span "Close" at bounding box center [1126, 708] width 26 height 13
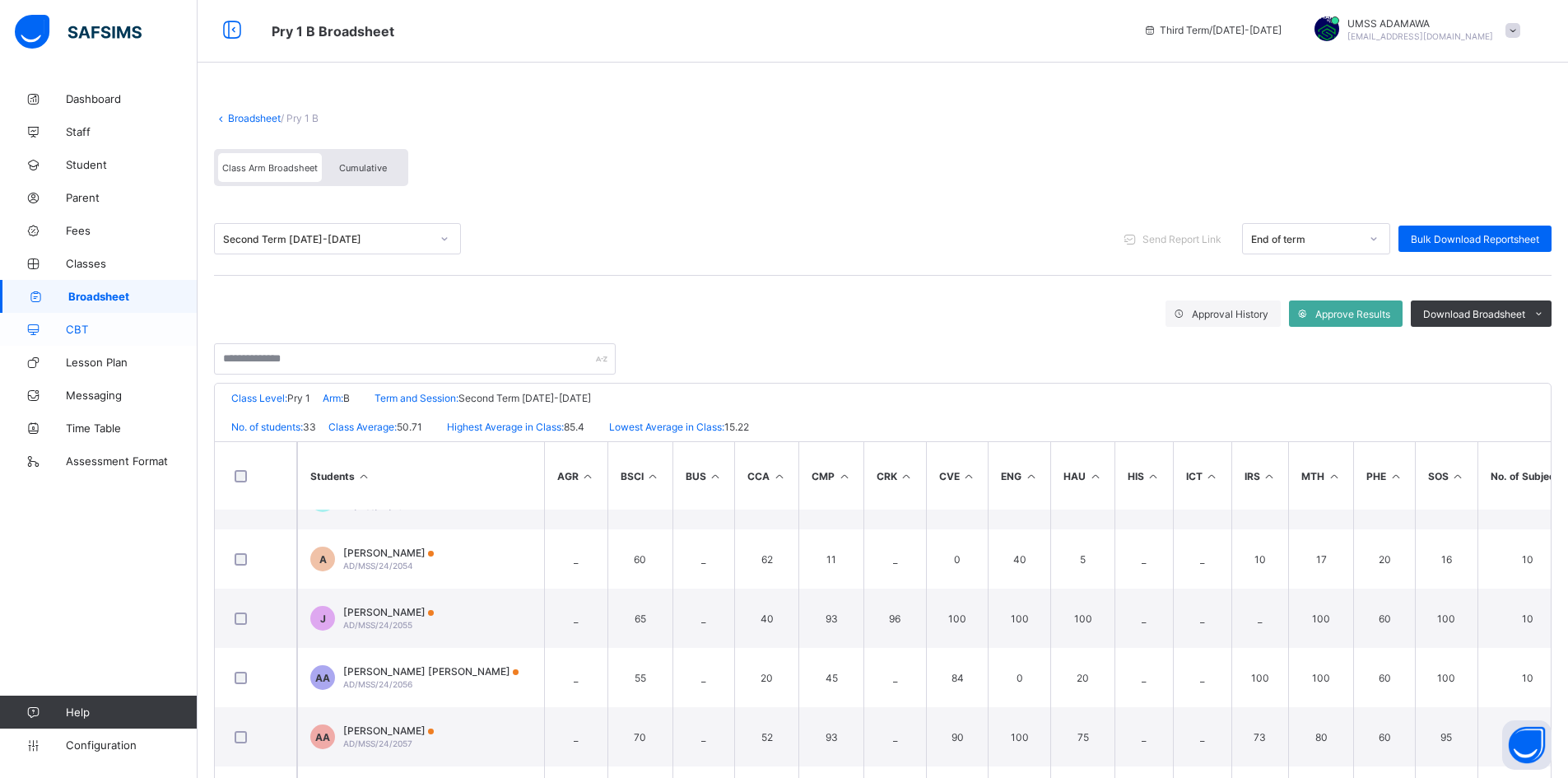
scroll to position [0, 0]
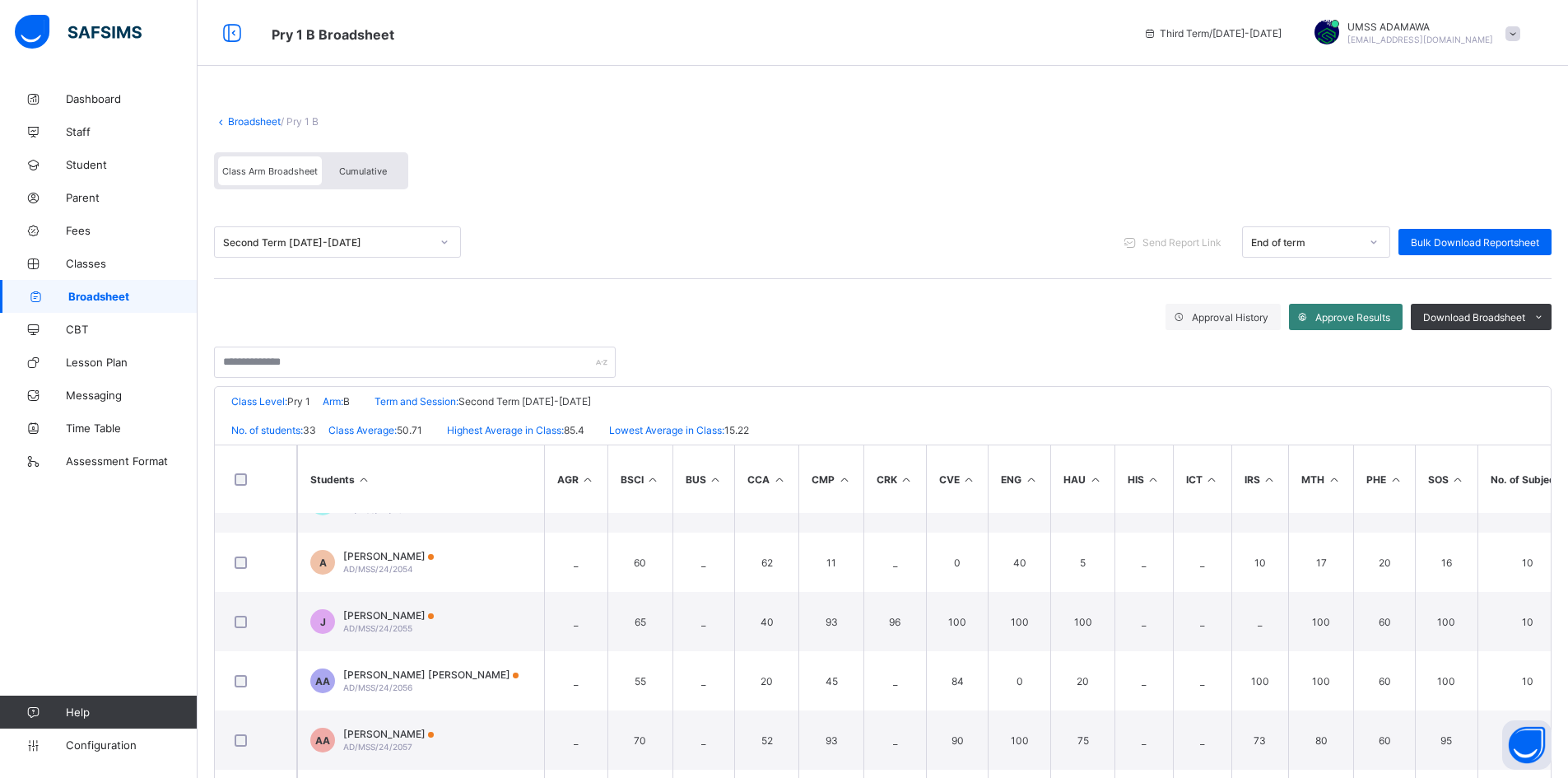
click at [1379, 315] on span "Approve Results" at bounding box center [1352, 317] width 75 height 13
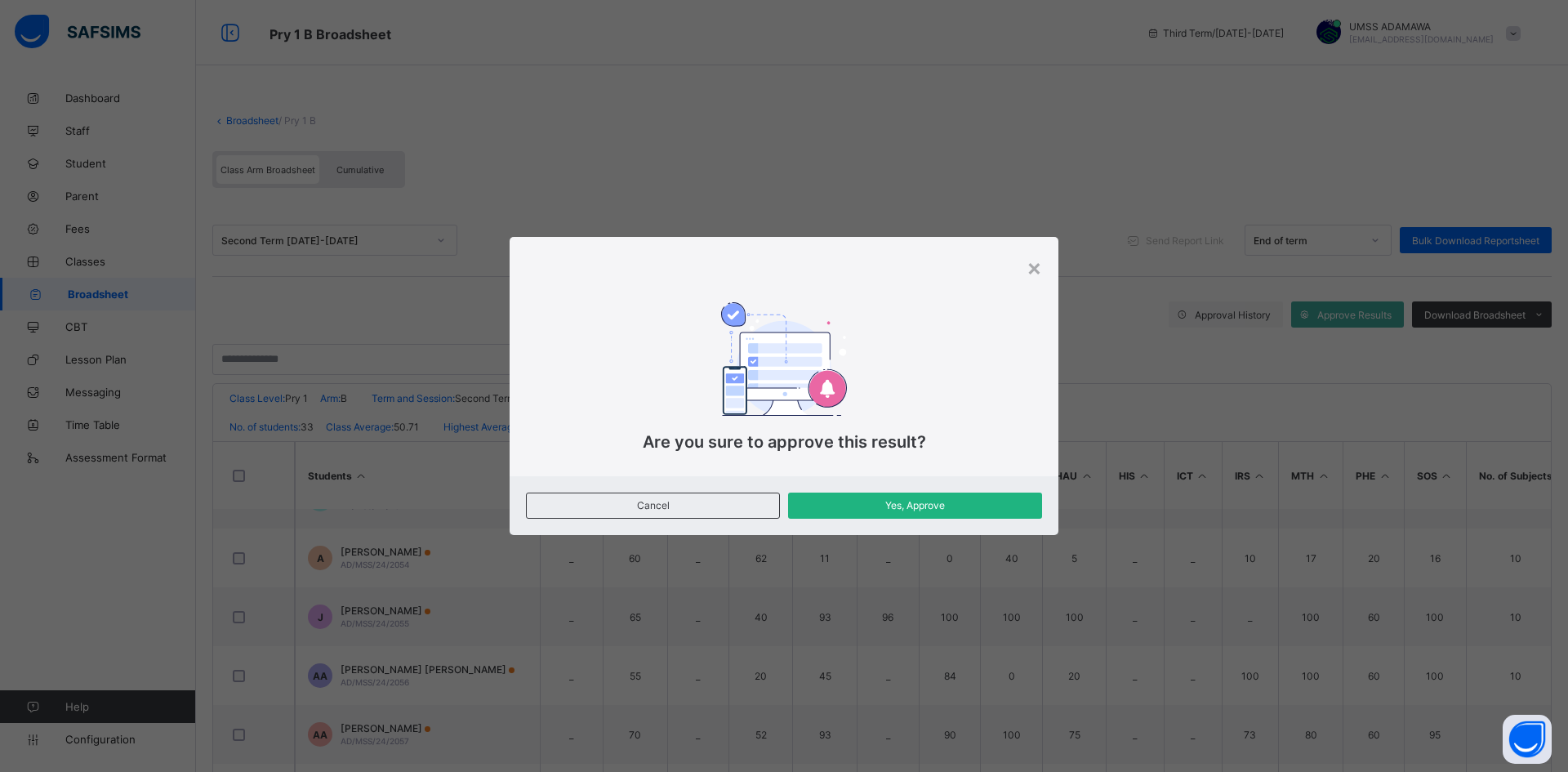
click at [955, 496] on div "Yes, Approve" at bounding box center [915, 505] width 254 height 26
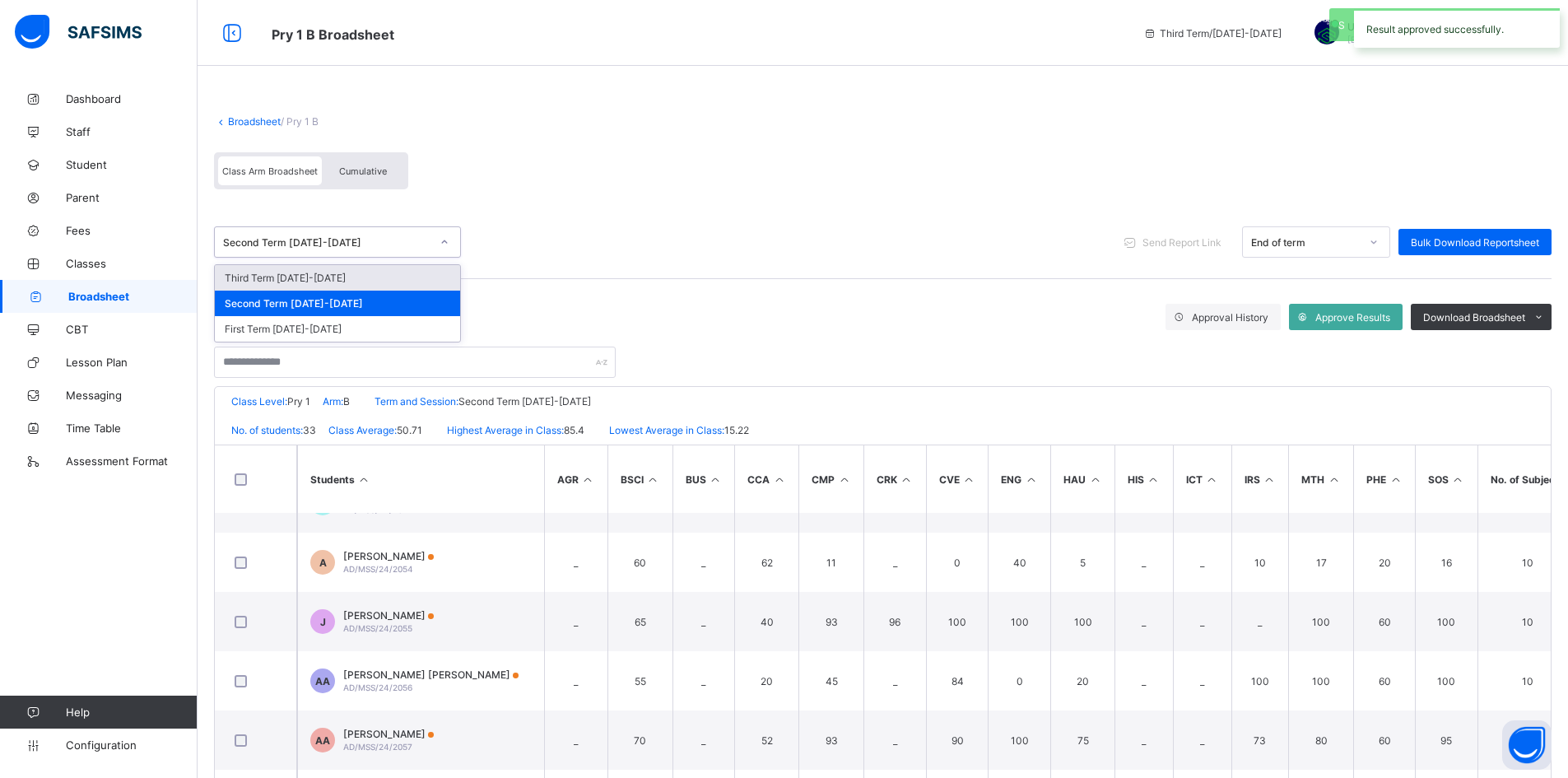
click at [350, 242] on div "Second Term 2024-2025" at bounding box center [326, 242] width 207 height 13
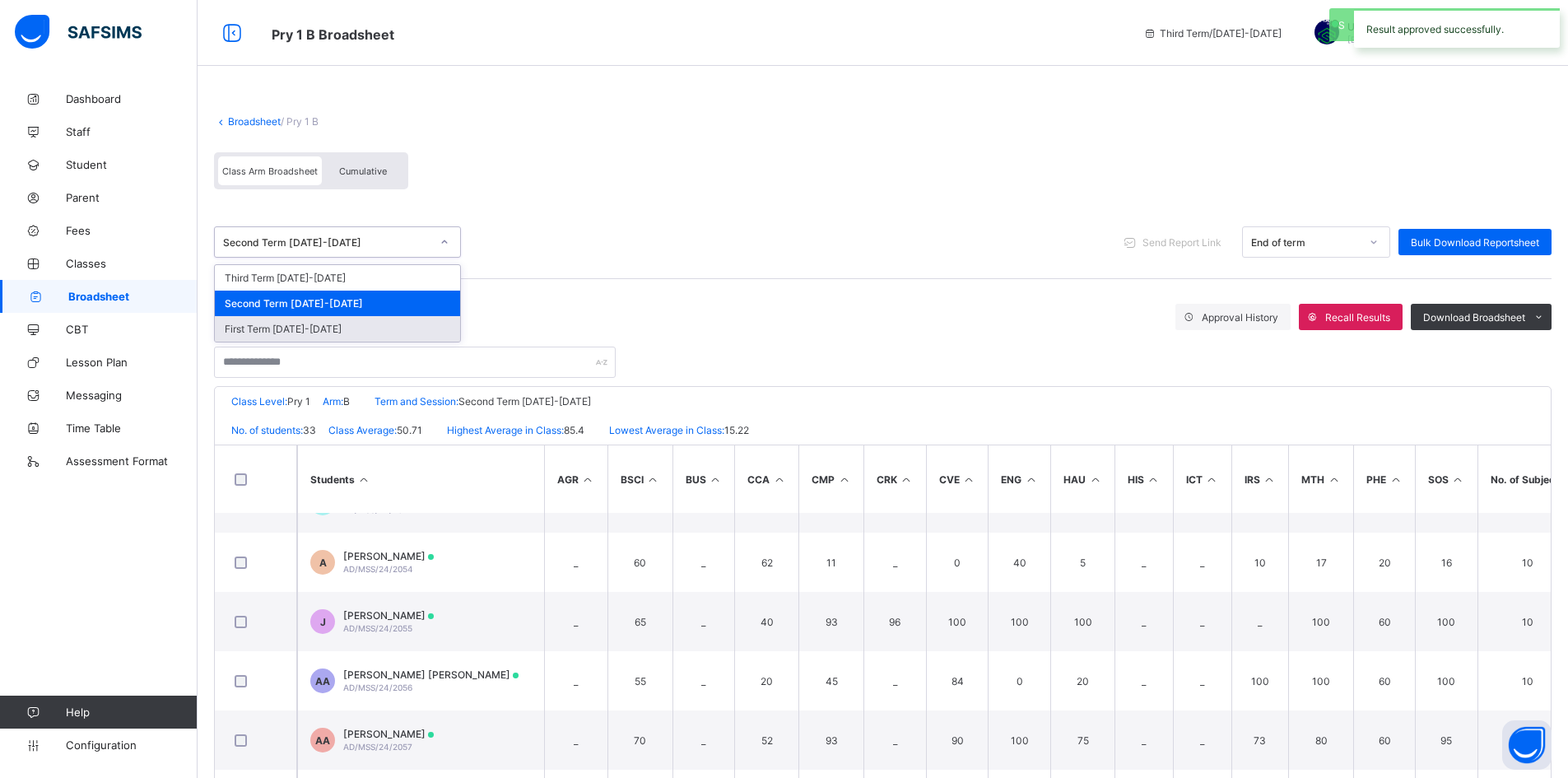
click at [321, 320] on div "First Term 2024-2025" at bounding box center [337, 328] width 245 height 26
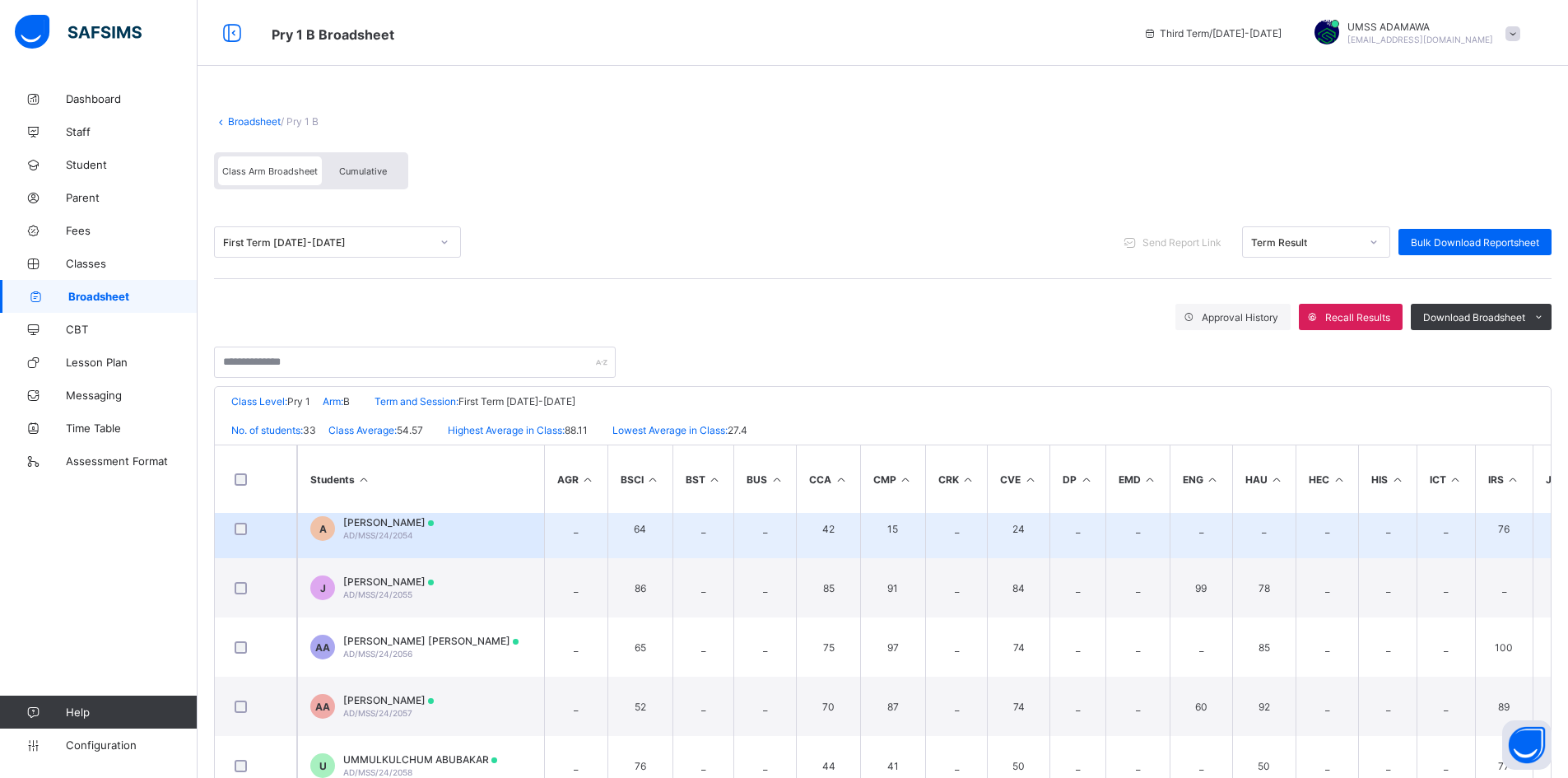
scroll to position [1153, 0]
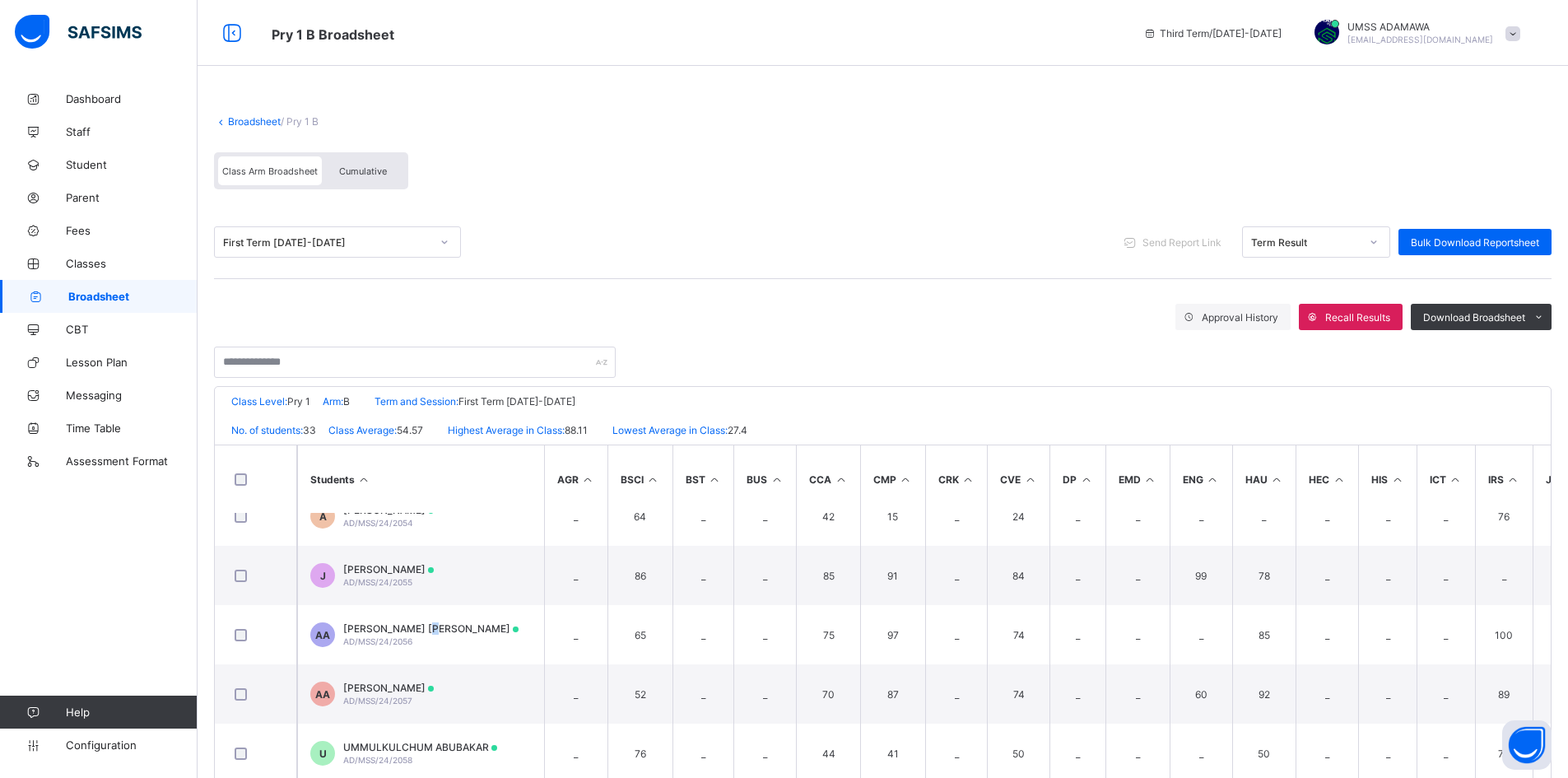
click at [443, 628] on span "[PERSON_NAME] [PERSON_NAME]" at bounding box center [431, 628] width 175 height 13
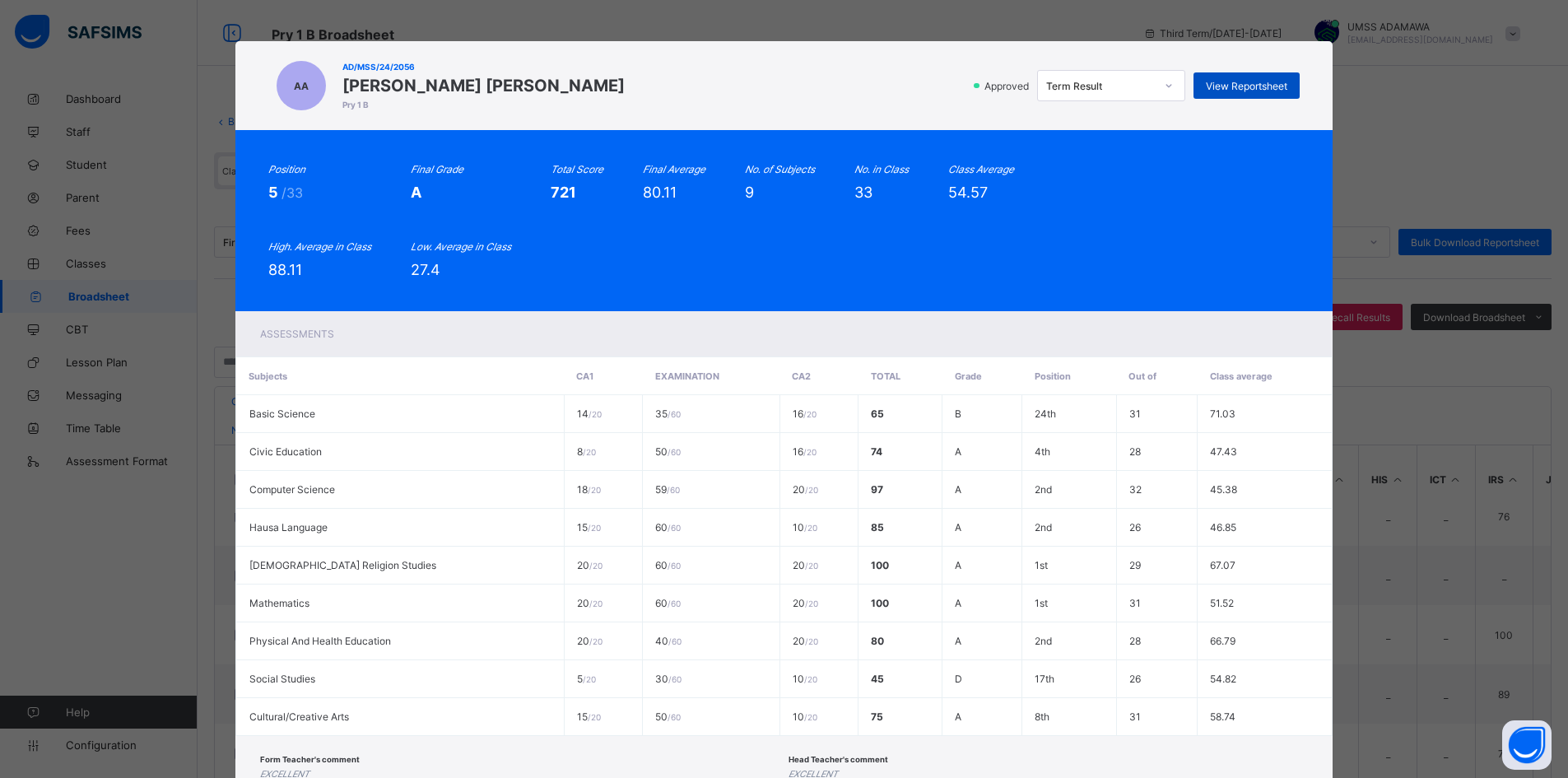
click at [1247, 84] on span "View Reportsheet" at bounding box center [1247, 86] width 82 height 13
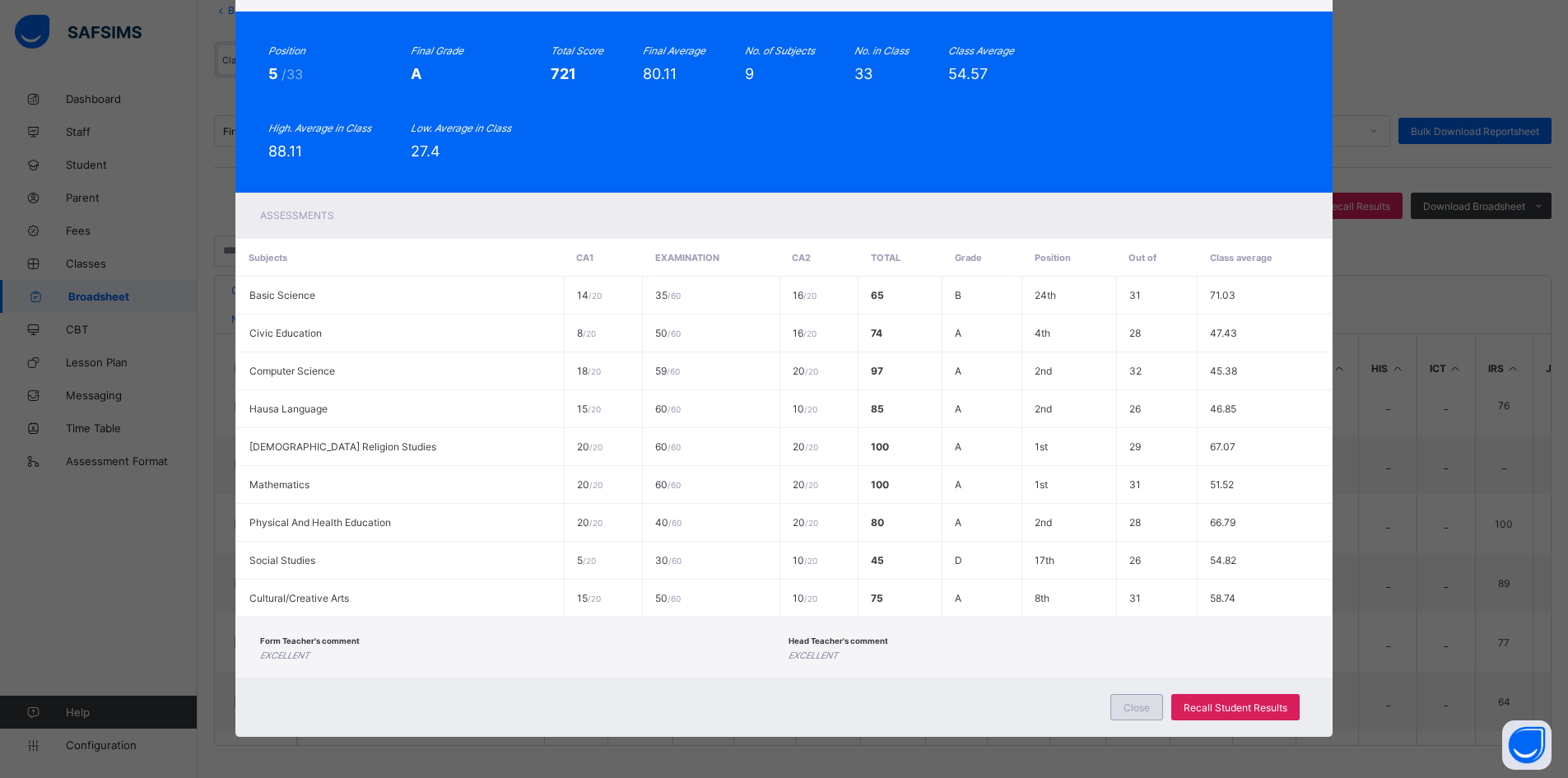
scroll to position [112, 0]
click at [1134, 706] on span "Close" at bounding box center [1136, 708] width 26 height 13
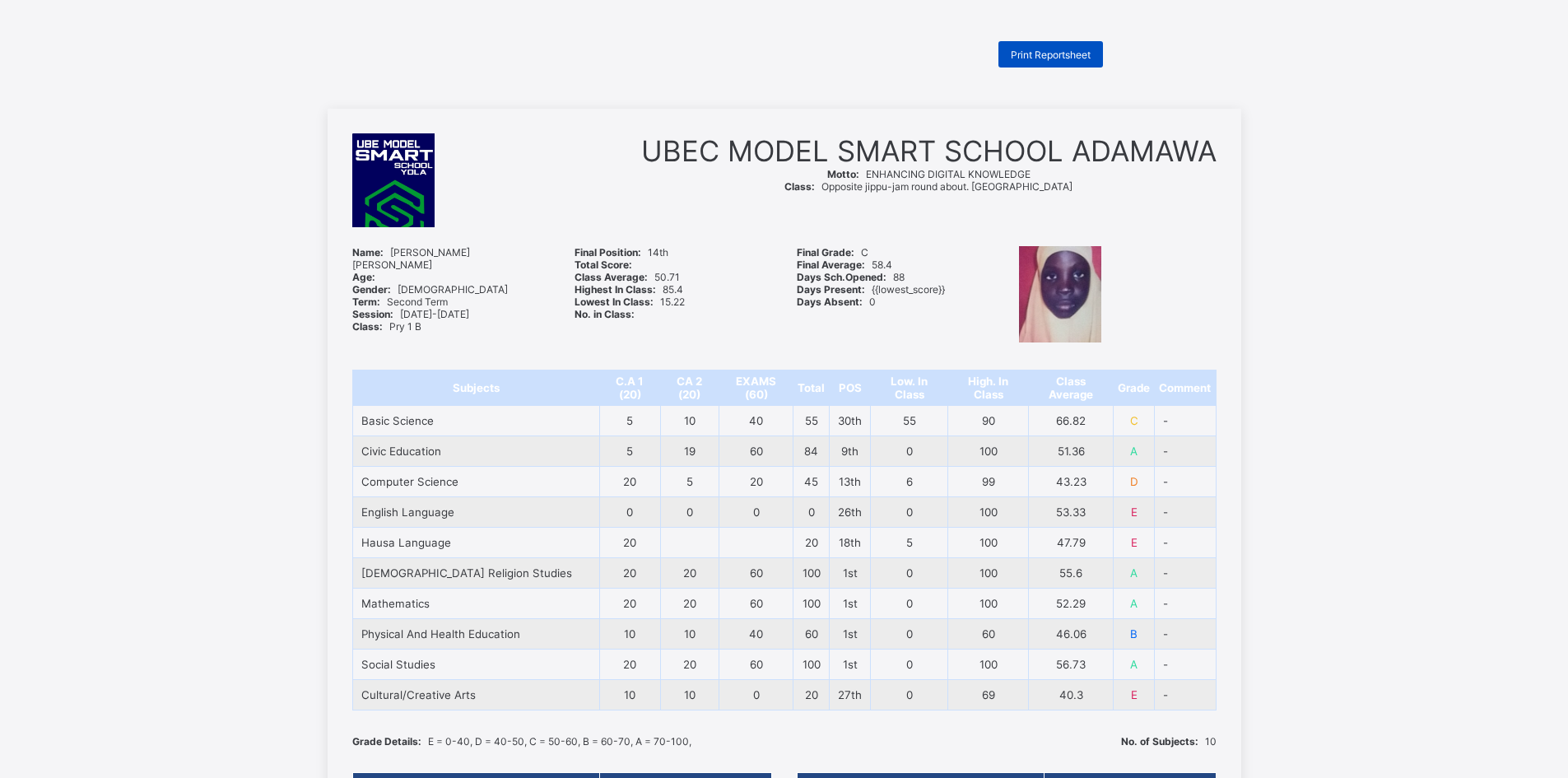
click at [1065, 48] on span "Print Reportsheet" at bounding box center [1050, 54] width 80 height 13
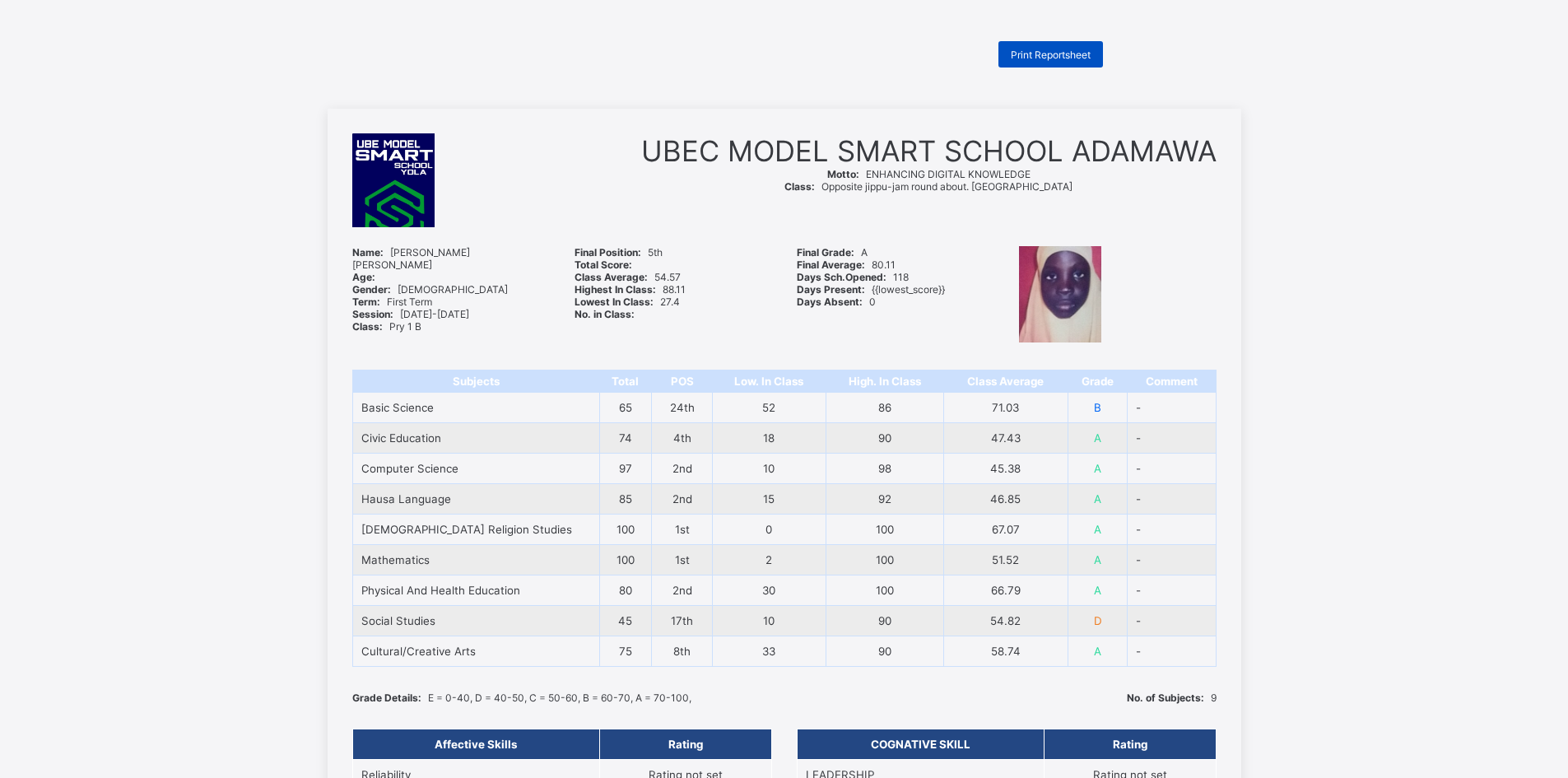
click at [1082, 58] on span "Print Reportsheet" at bounding box center [1050, 54] width 80 height 13
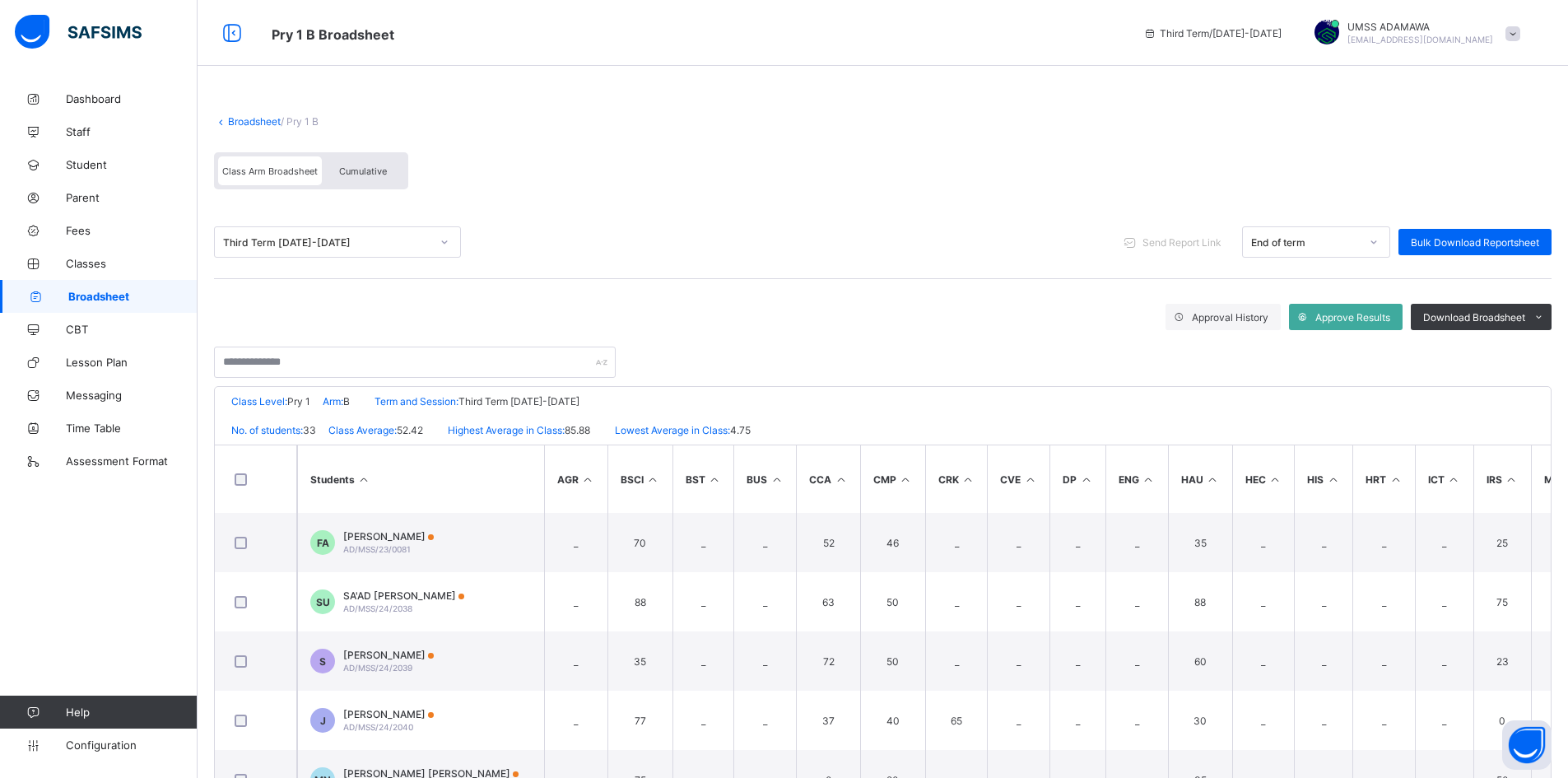
scroll to position [112, 0]
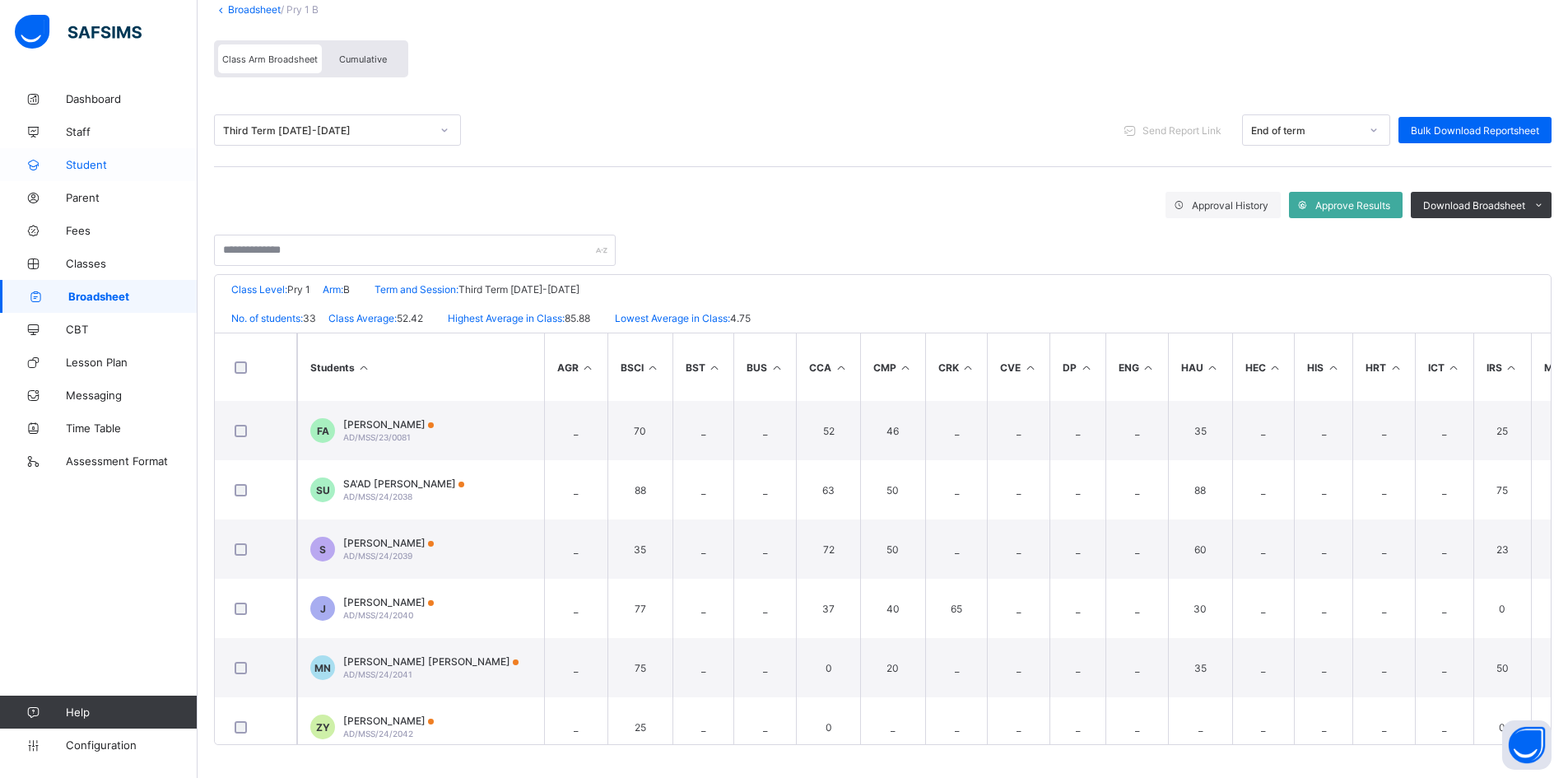
click at [78, 167] on span "Student" at bounding box center [131, 165] width 132 height 13
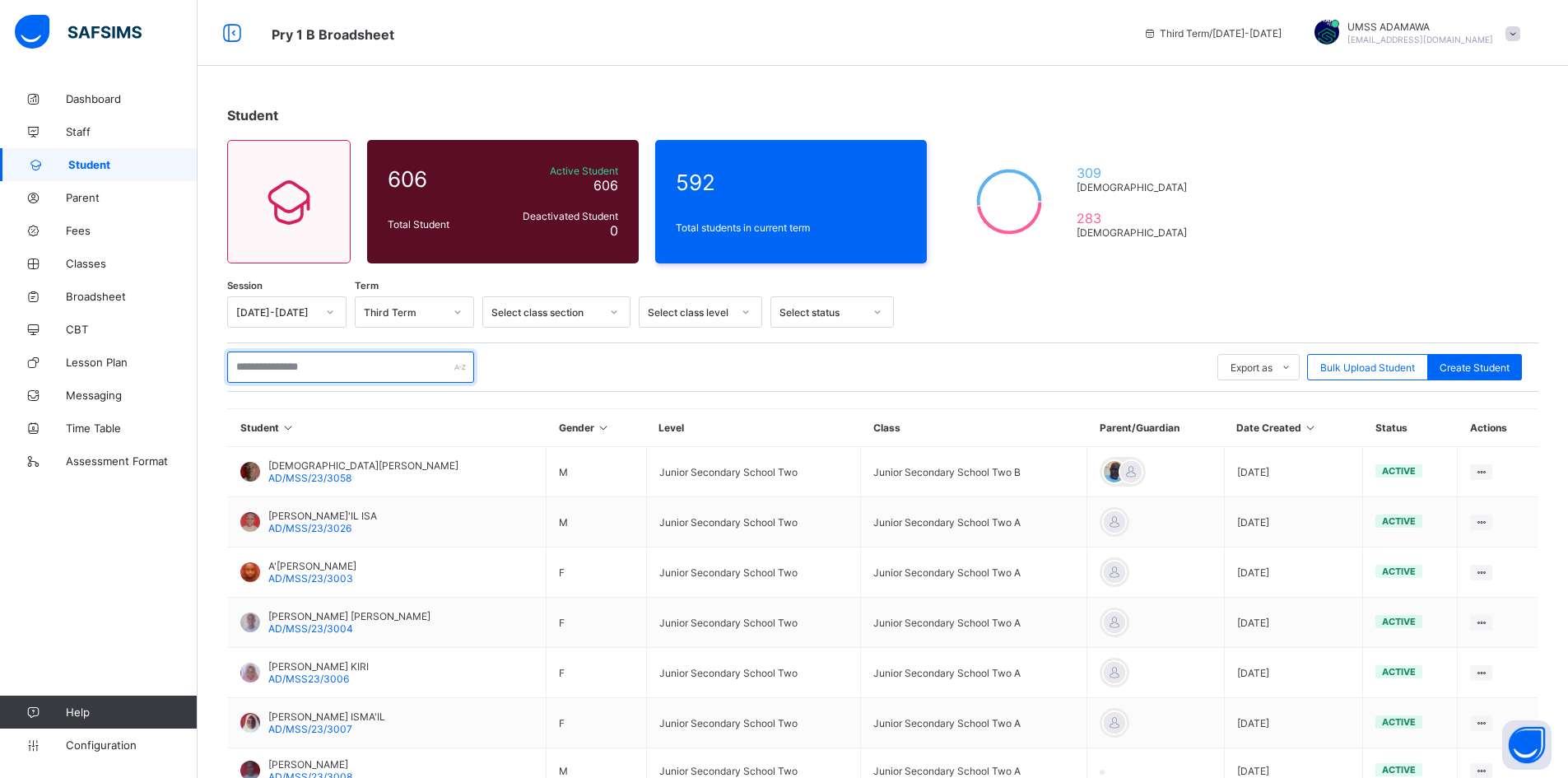
click at [321, 363] on input "text" at bounding box center [350, 367] width 247 height 31
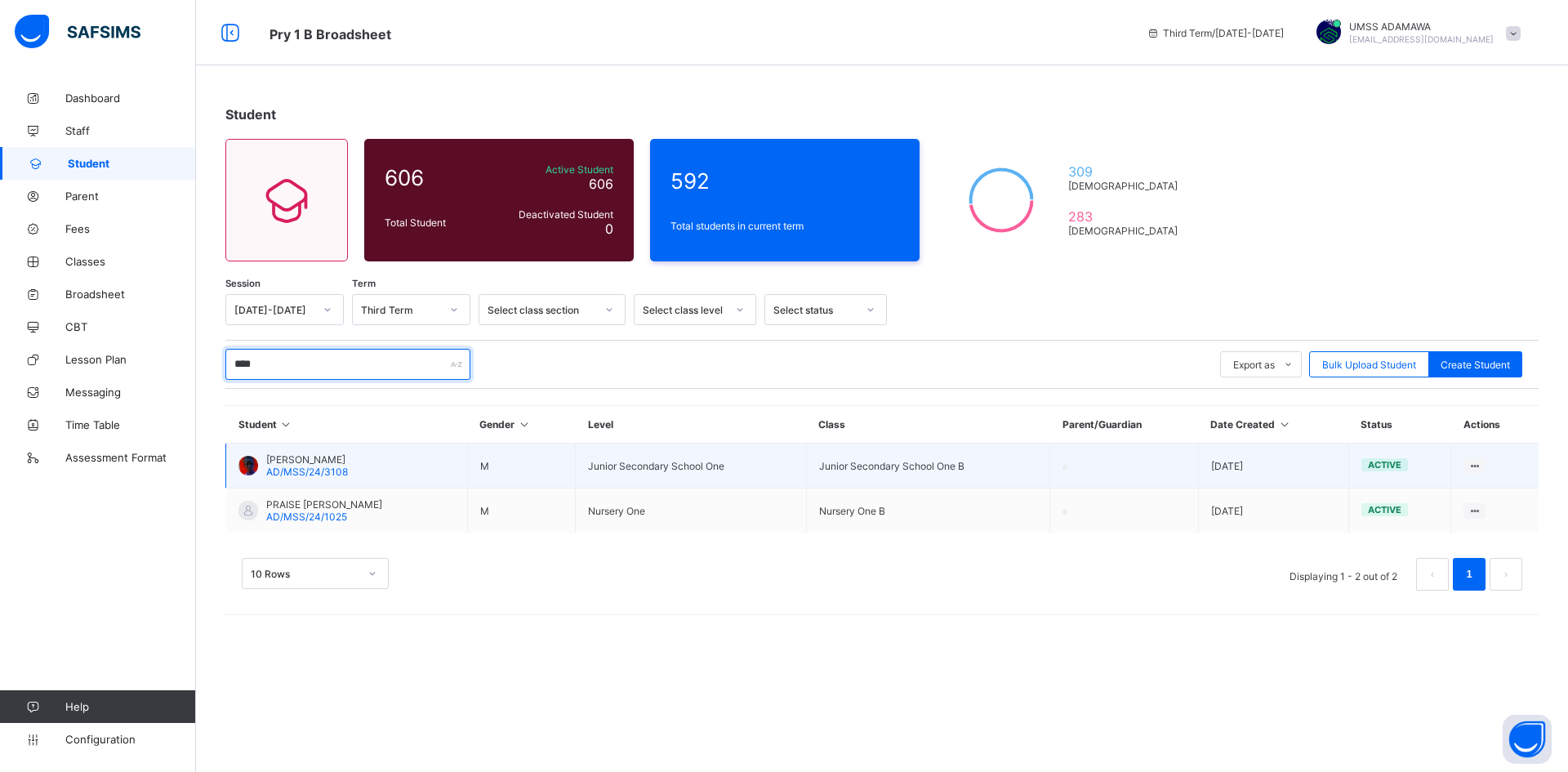
type input "****"
click at [311, 462] on span "[PERSON_NAME]" at bounding box center [307, 460] width 82 height 12
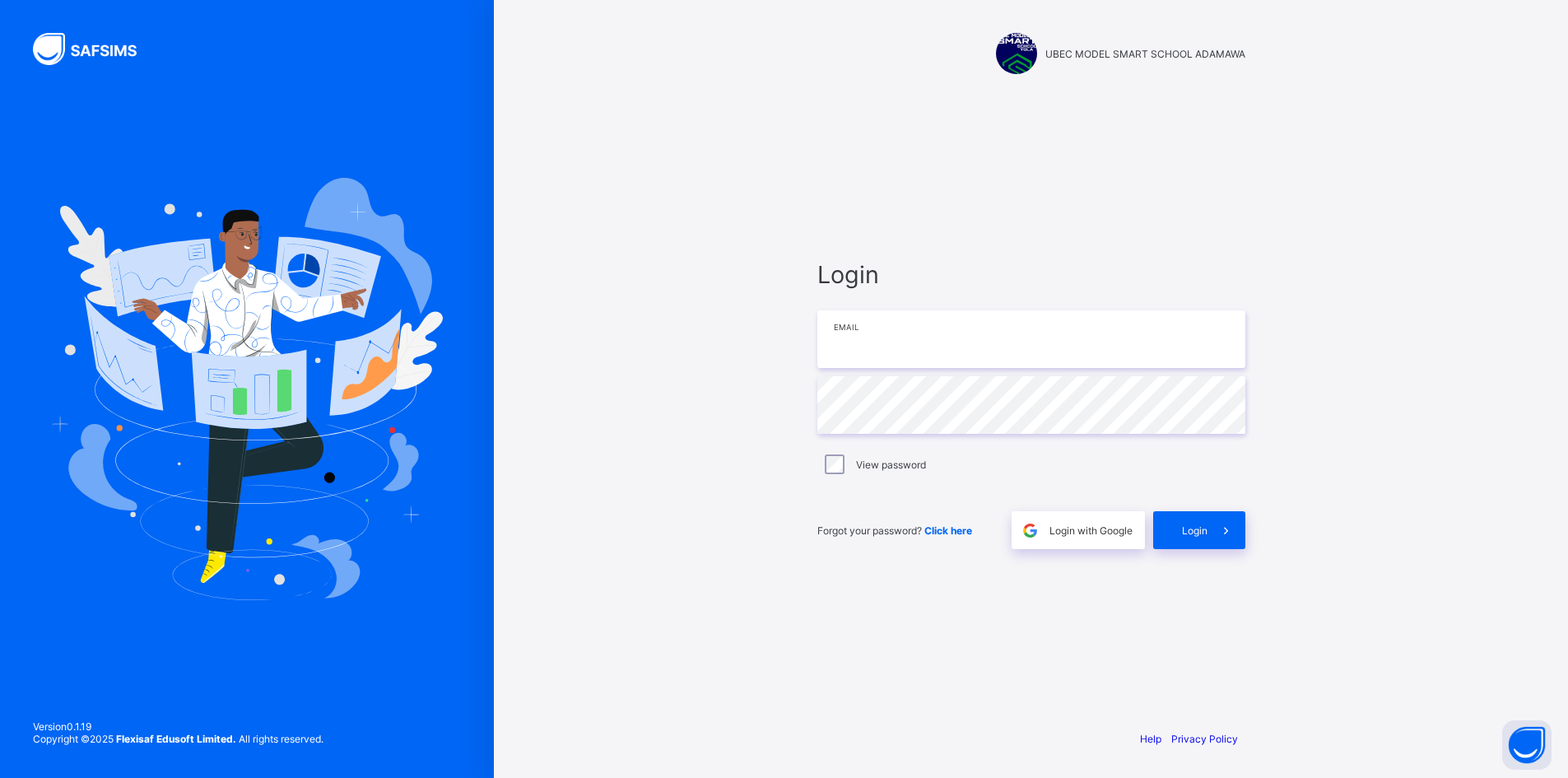
type input "**********"
